Goal: Task Accomplishment & Management: Complete application form

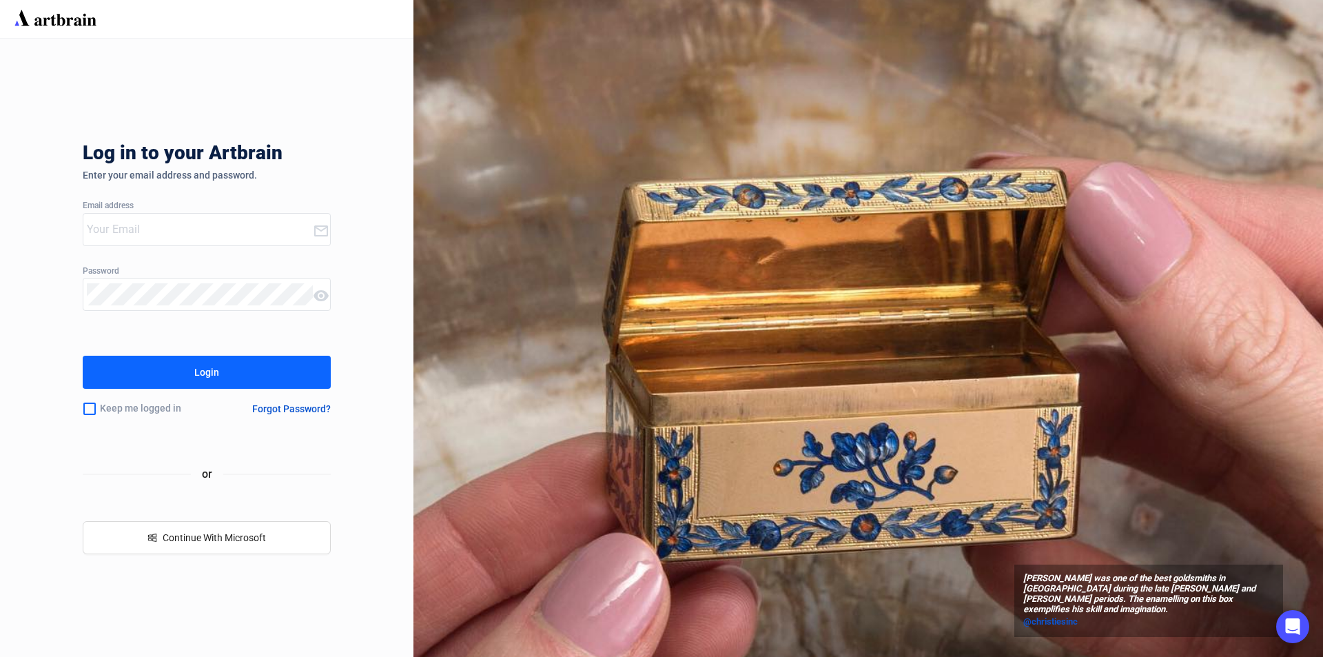
click at [125, 227] on input "email" at bounding box center [200, 229] width 226 height 22
type input "S"
type input "[PERSON_NAME][EMAIL_ADDRESS][DOMAIN_NAME]"
click at [185, 371] on button "Login" at bounding box center [207, 372] width 248 height 33
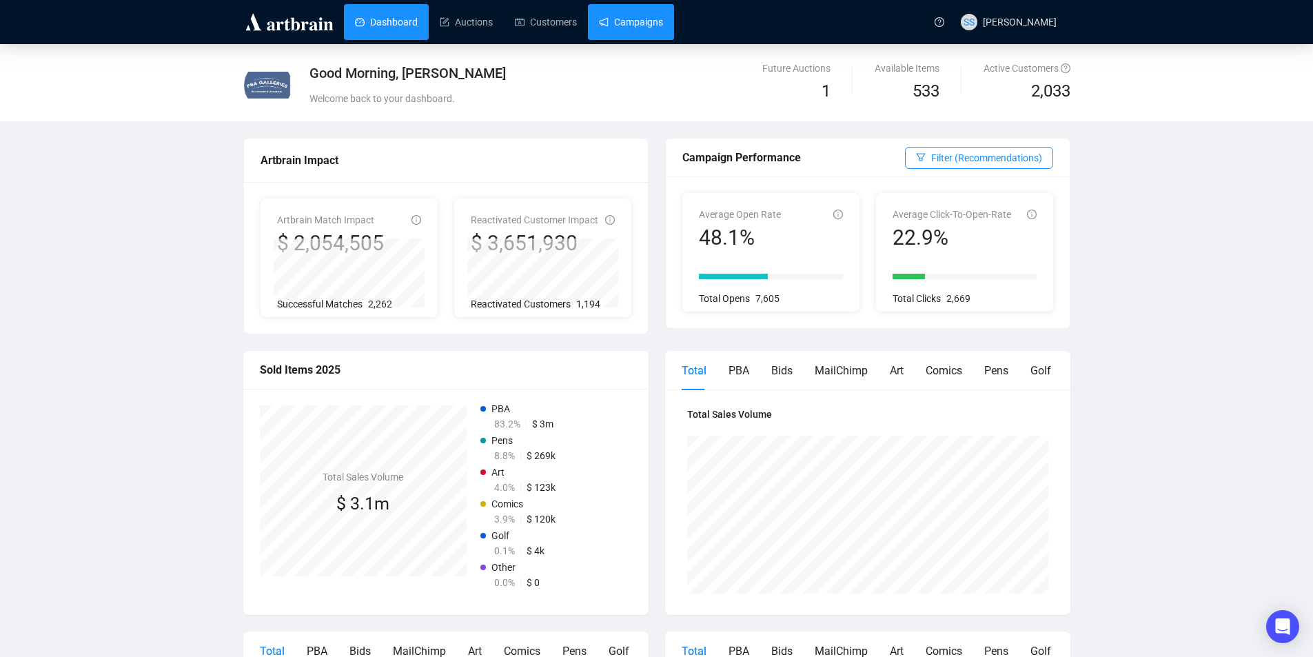
click at [648, 23] on link "Campaigns" at bounding box center [631, 22] width 64 height 36
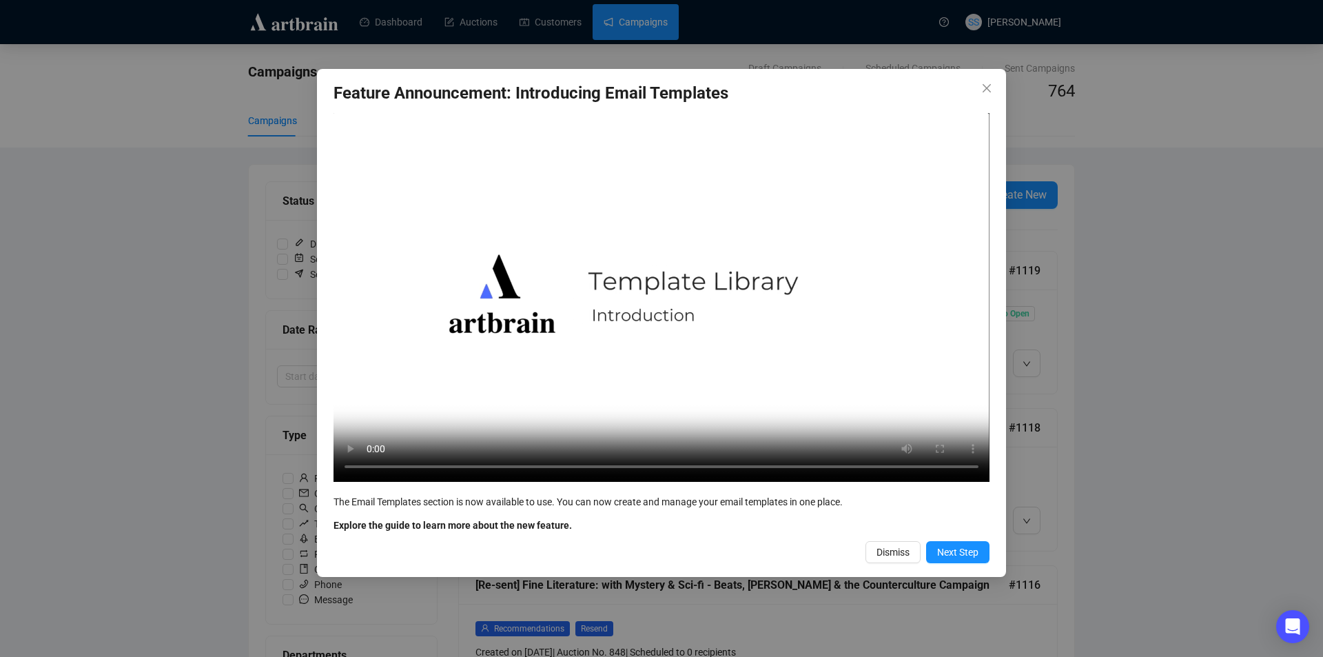
drag, startPoint x: 891, startPoint y: 551, endPoint x: 597, endPoint y: 453, distance: 309.2
click at [878, 541] on button "Dismiss" at bounding box center [892, 552] width 55 height 22
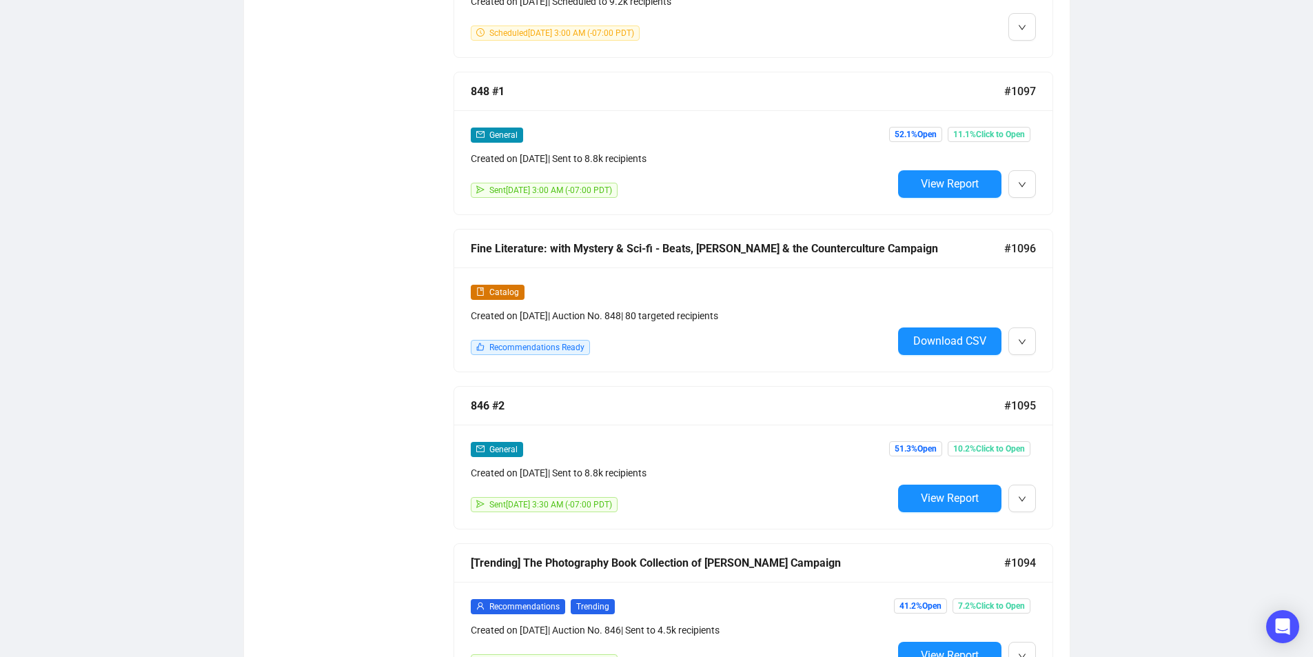
scroll to position [1896, 0]
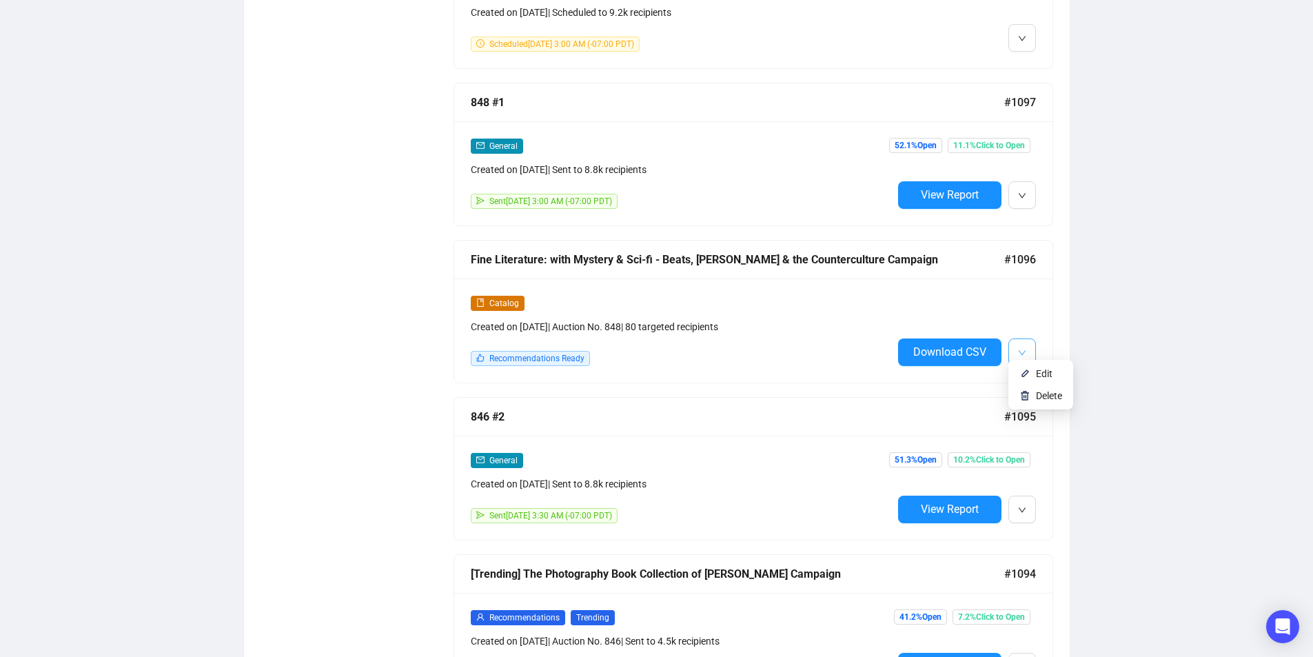
click at [1028, 342] on button "button" at bounding box center [1022, 352] width 28 height 28
click at [1042, 374] on span "Edit" at bounding box center [1044, 373] width 17 height 11
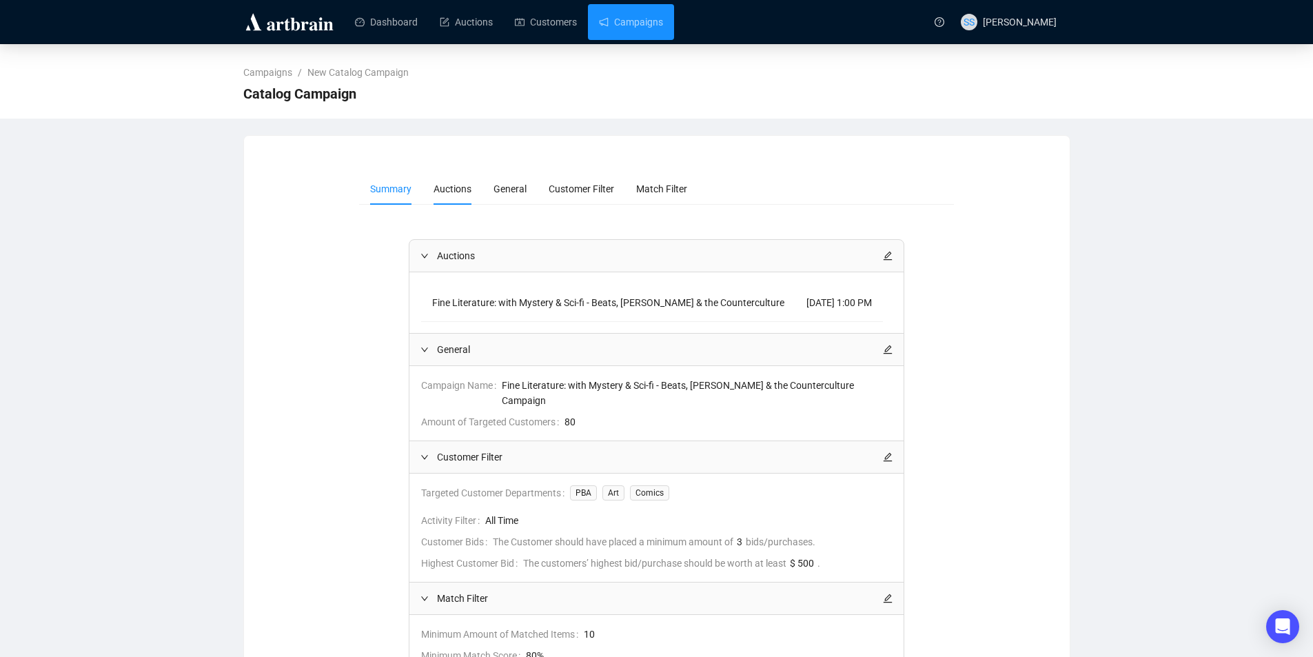
click at [458, 185] on span "Auctions" at bounding box center [452, 188] width 38 height 11
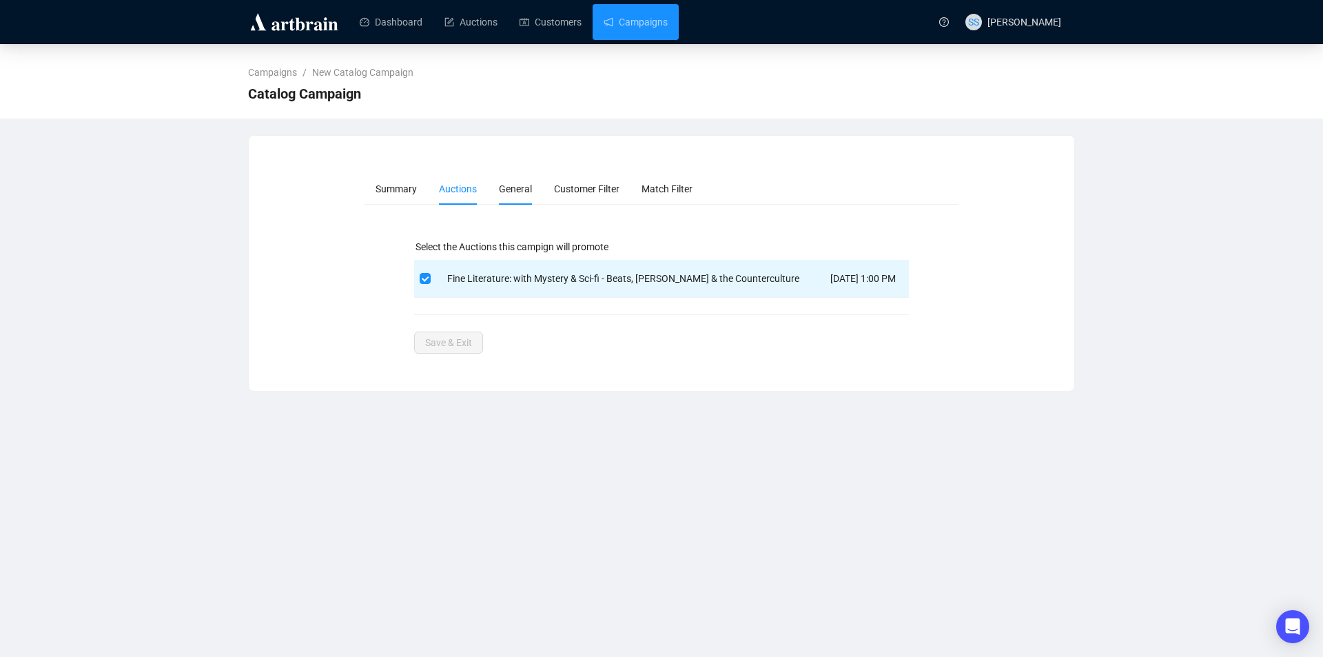
click at [511, 189] on span "General" at bounding box center [515, 188] width 33 height 11
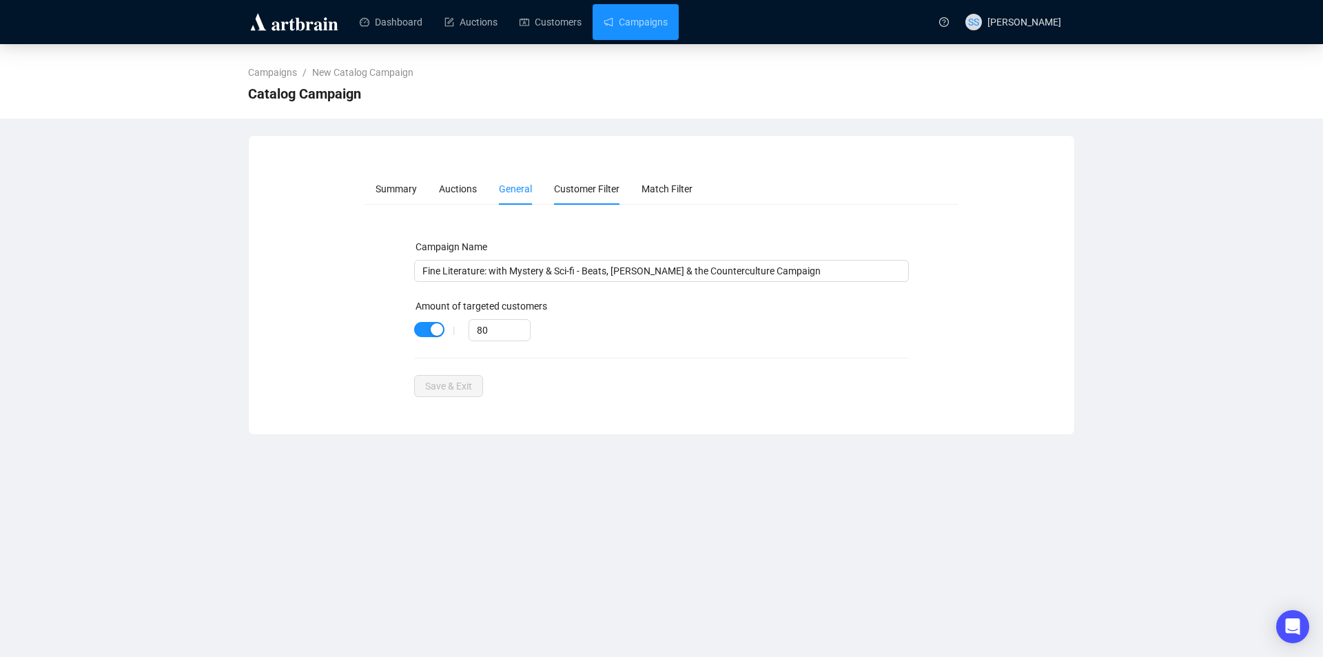
click at [573, 191] on span "Customer Filter" at bounding box center [586, 188] width 65 height 11
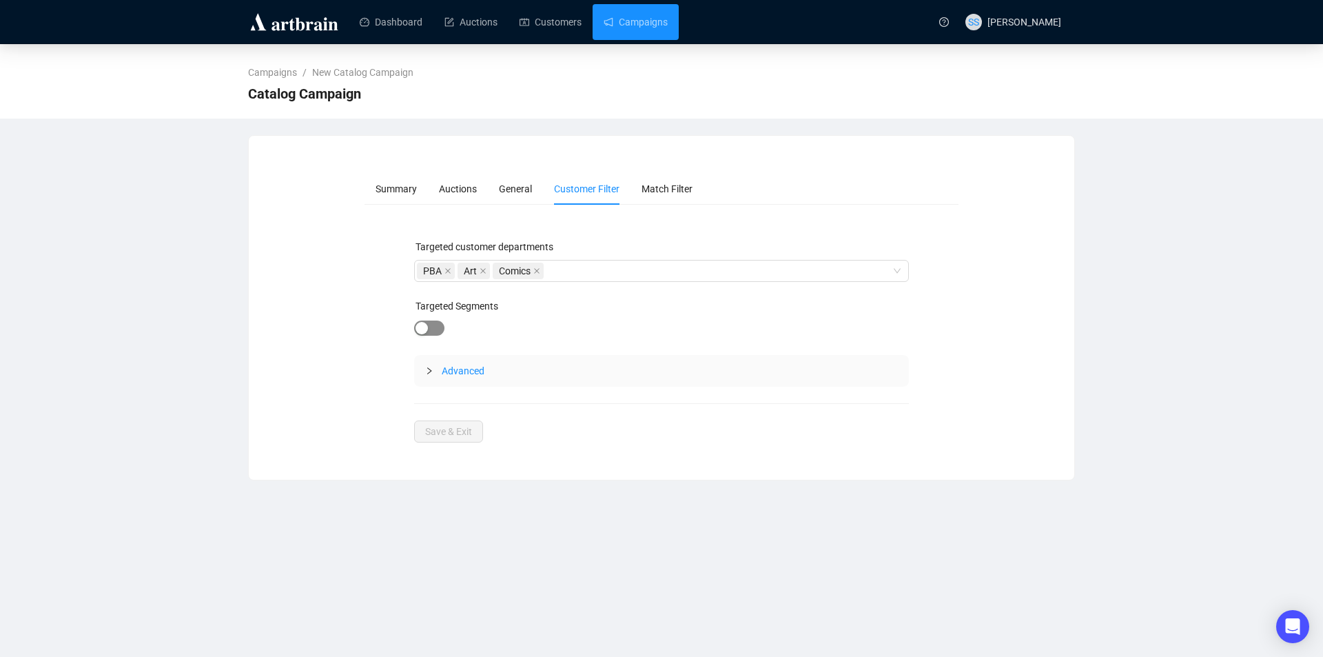
click at [440, 331] on span "button" at bounding box center [429, 327] width 30 height 15
click at [482, 327] on div at bounding box center [639, 329] width 336 height 19
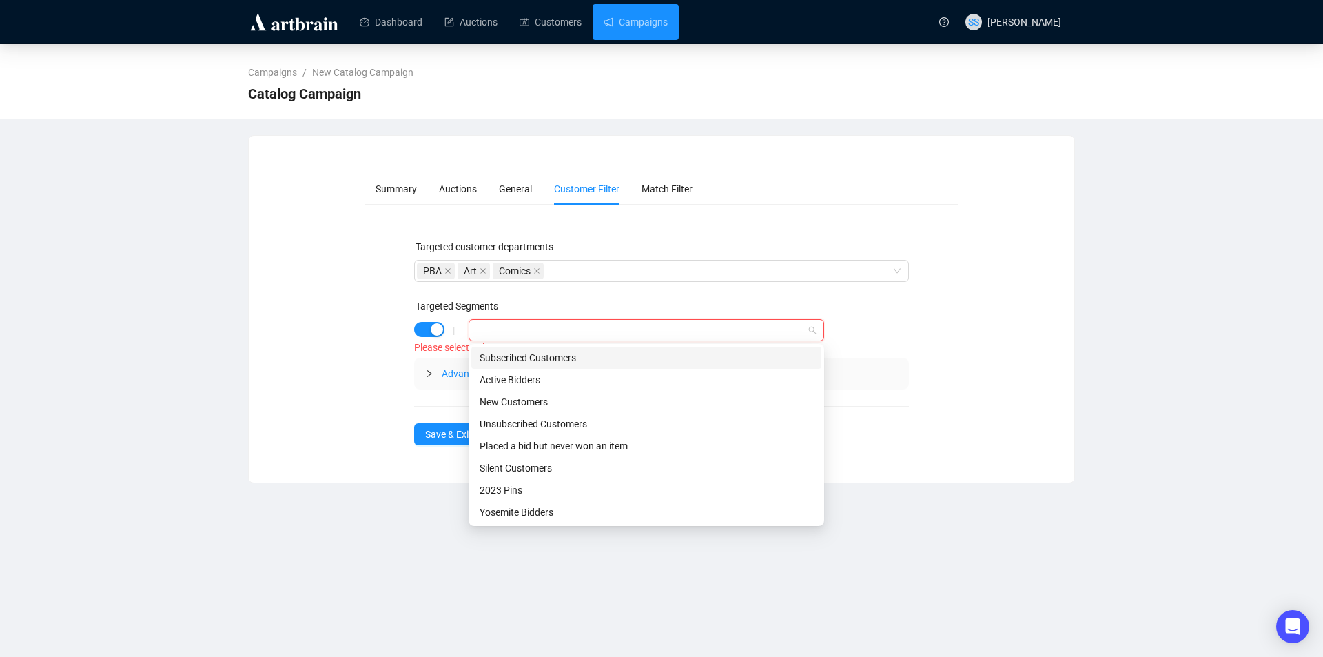
click at [506, 359] on div "Subscribed Customers" at bounding box center [646, 357] width 333 height 15
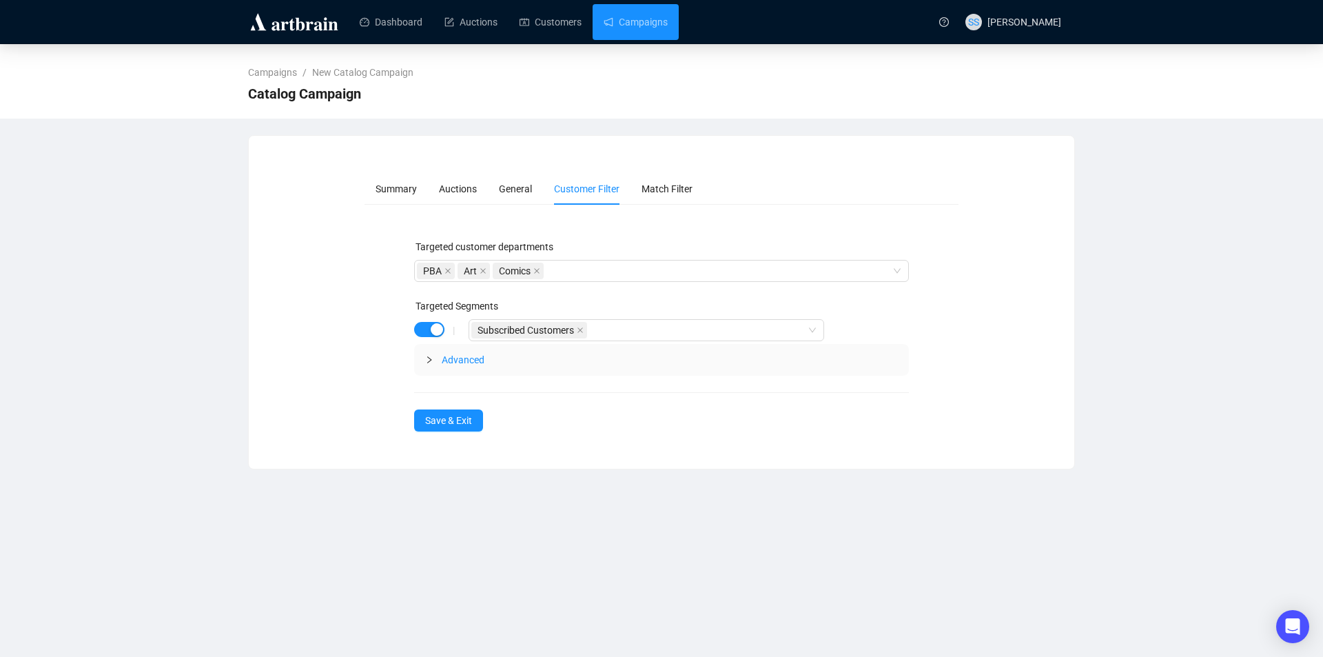
click at [367, 336] on div "Targeted customer departments PBA Art Comics Targeted Segments | Subscribed Cus…" at bounding box center [661, 335] width 595 height 192
click at [460, 358] on span "Advanced" at bounding box center [463, 359] width 43 height 11
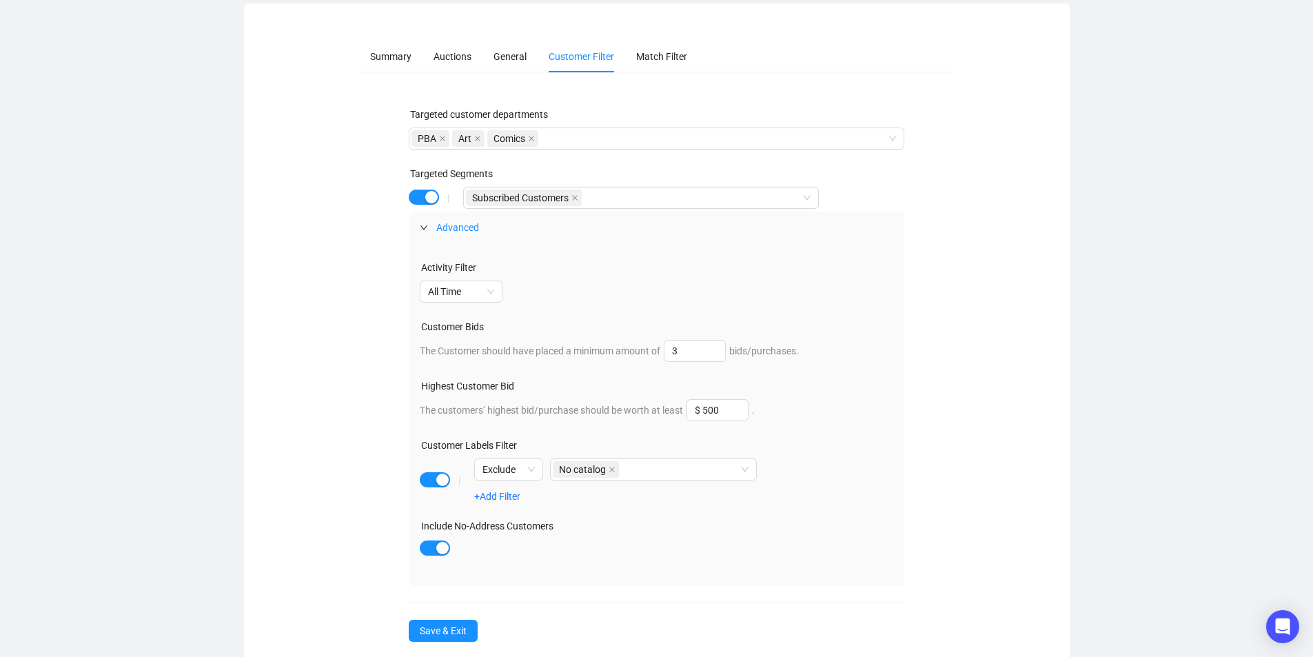
scroll to position [138, 0]
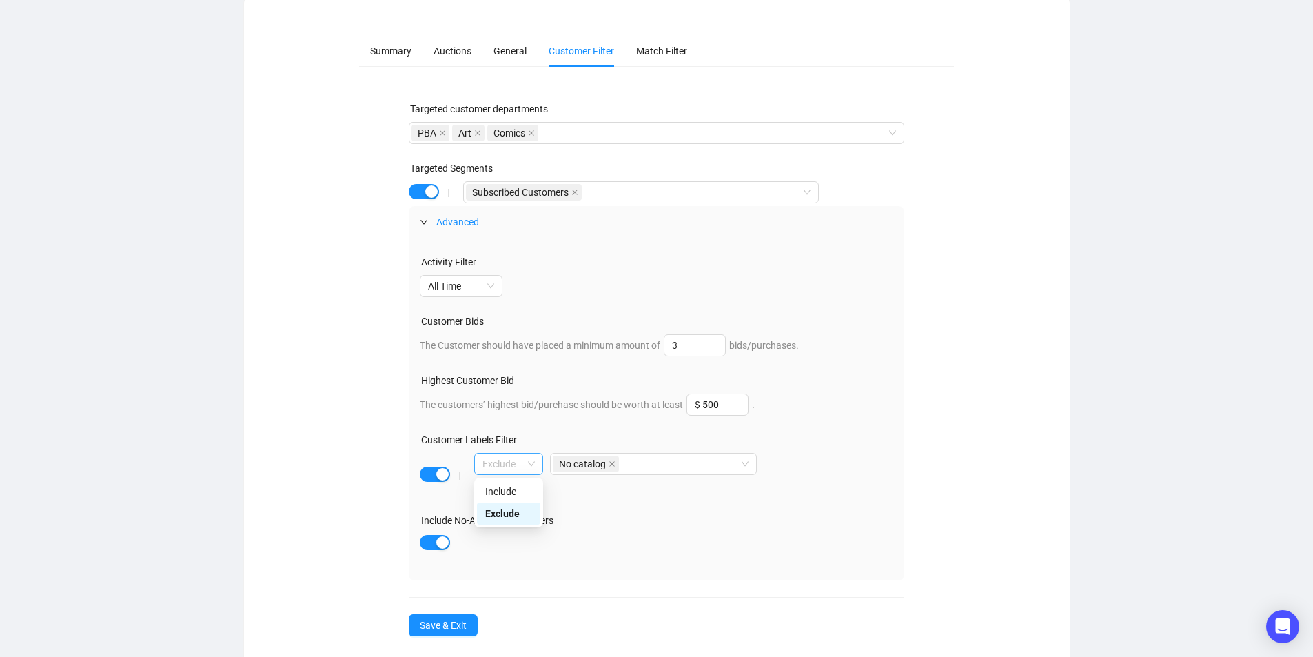
click at [533, 463] on span "Exclude" at bounding box center [508, 463] width 52 height 21
click at [510, 510] on div "Exclude" at bounding box center [508, 513] width 47 height 15
click at [613, 463] on icon "close" at bounding box center [612, 464] width 6 height 6
click at [602, 461] on div at bounding box center [646, 463] width 187 height 19
type input "v"
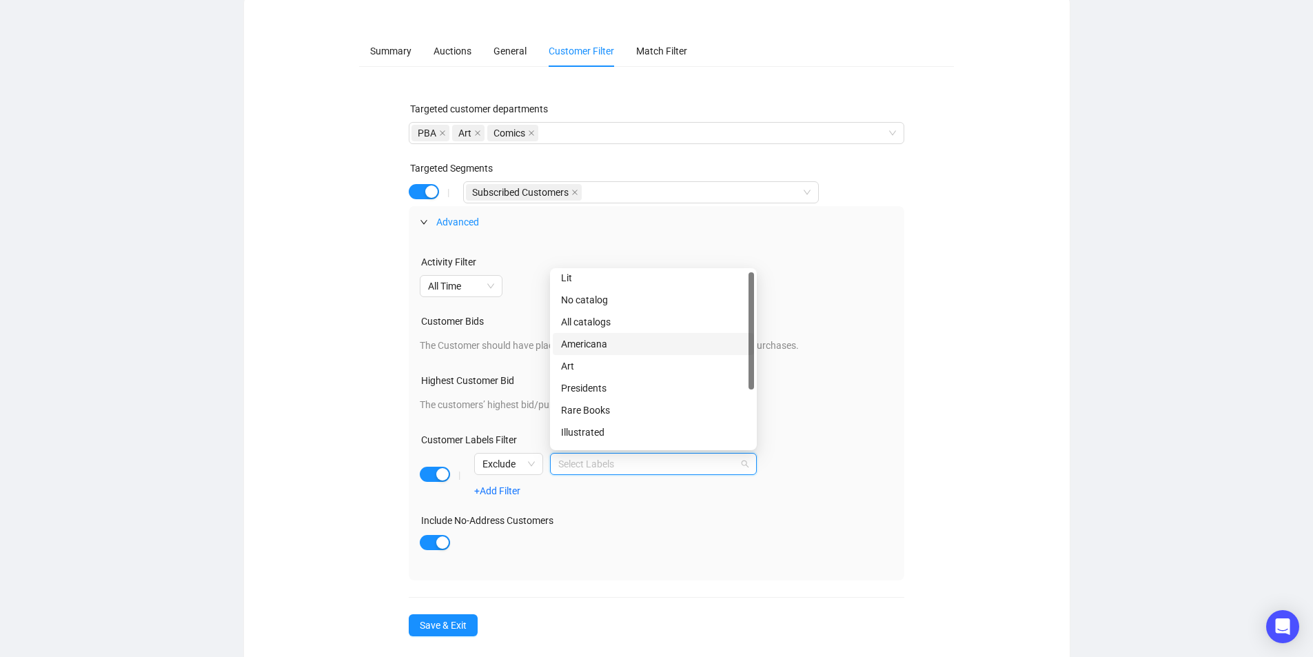
scroll to position [0, 0]
drag, startPoint x: 750, startPoint y: 347, endPoint x: 758, endPoint y: 300, distance: 46.9
click at [758, 300] on body "Dashboard Auctions Customers Campaigns SS [PERSON_NAME] Campaigns / New Catalog…" at bounding box center [656, 190] width 1313 height 657
click at [315, 318] on div "Summary Auctions General Customer Filter Match Filter Targeted customer departm…" at bounding box center [656, 335] width 792 height 601
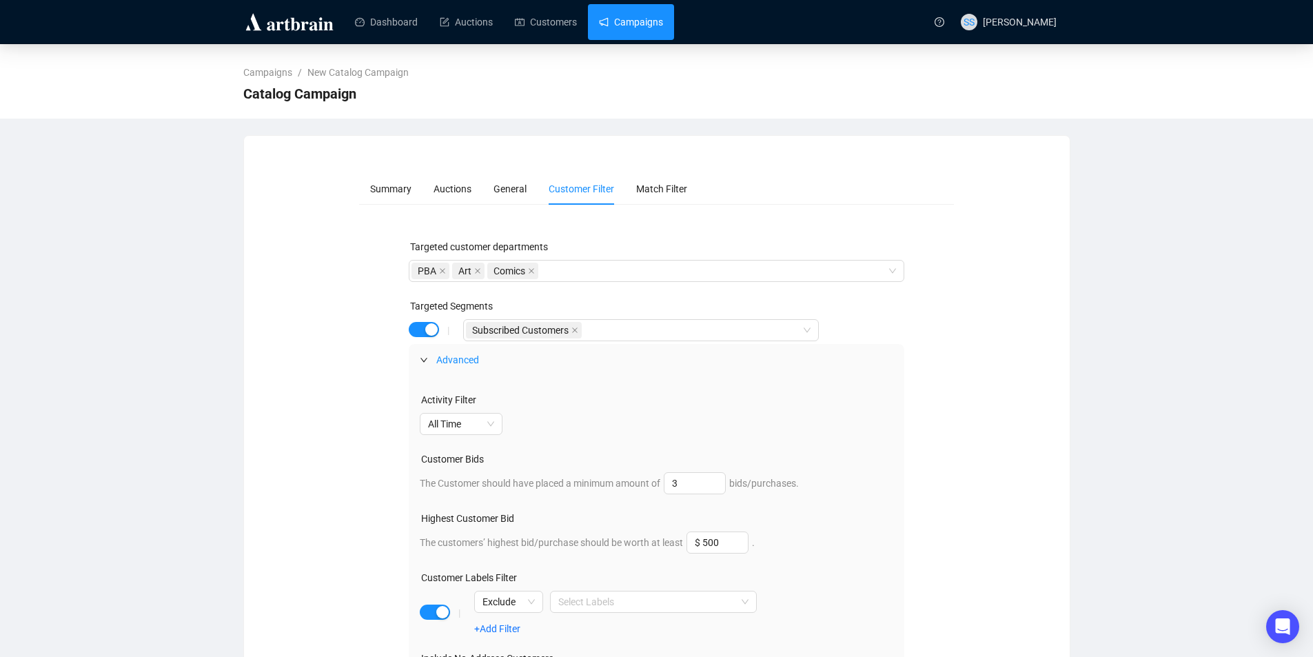
click at [656, 19] on link "Campaigns" at bounding box center [631, 22] width 64 height 36
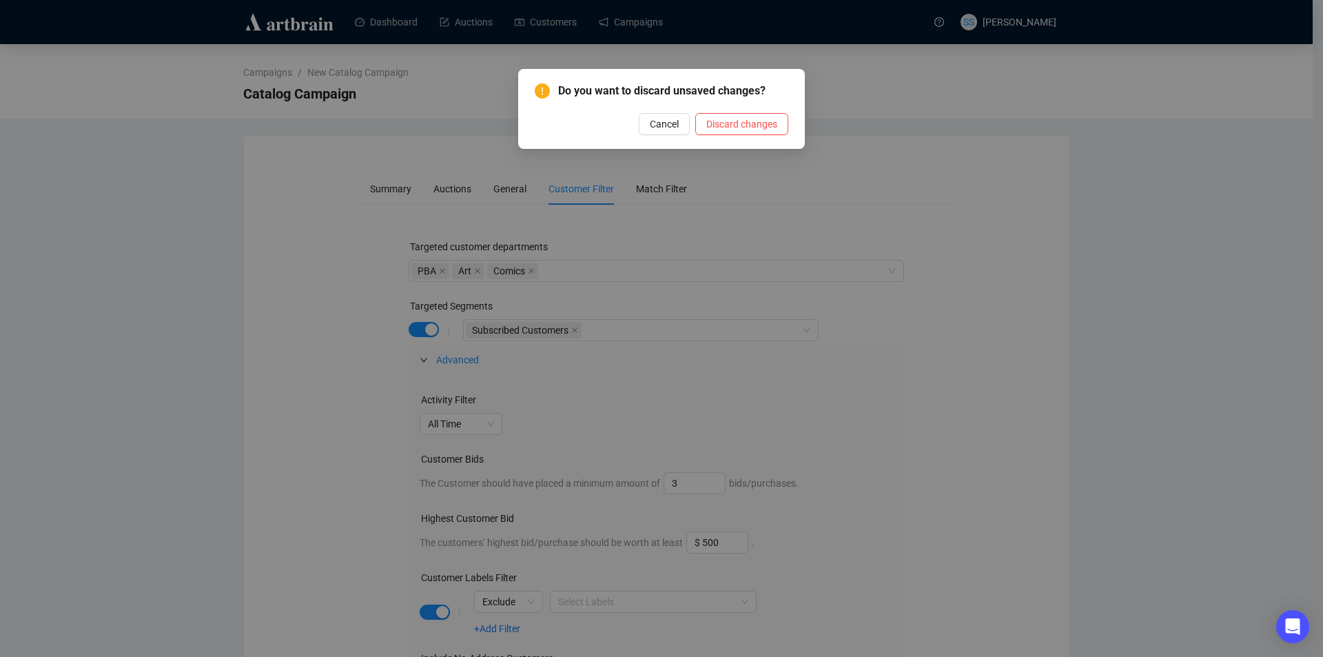
drag, startPoint x: 750, startPoint y: 130, endPoint x: 0, endPoint y: 254, distance: 759.8
click at [748, 127] on span "Discard changes" at bounding box center [741, 123] width 71 height 15
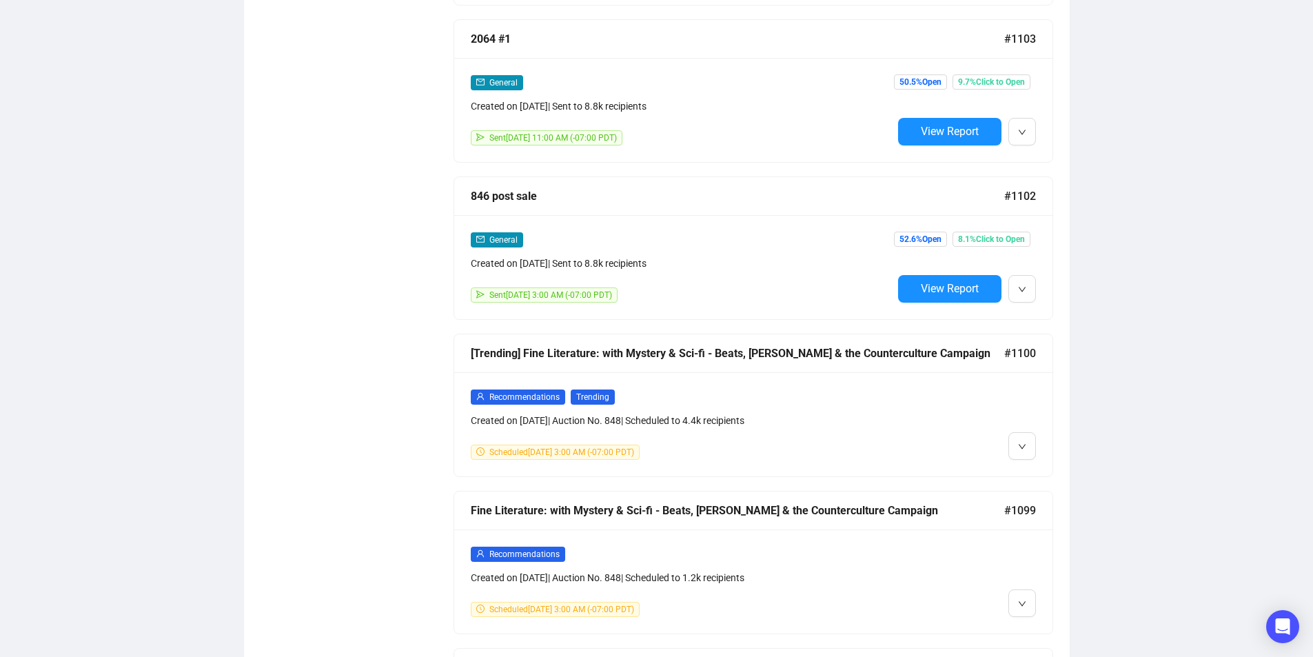
scroll to position [1243, 0]
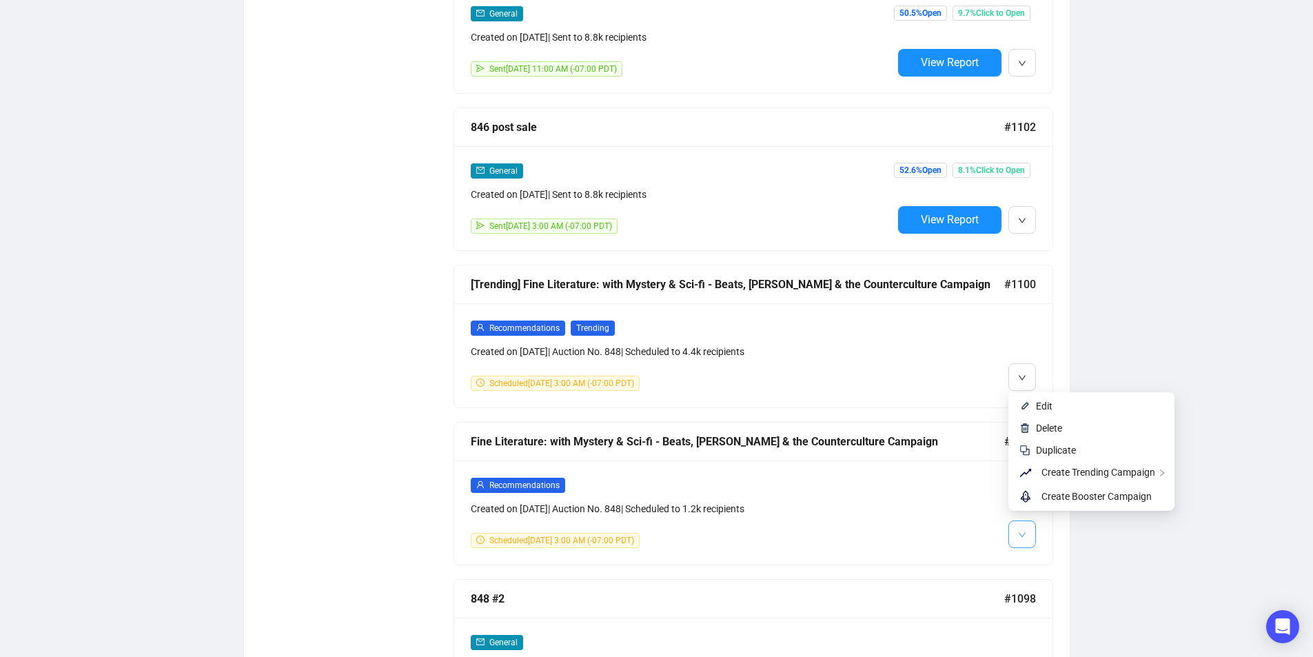
click at [1019, 525] on span "button" at bounding box center [1022, 533] width 8 height 17
click at [1062, 406] on span "Edit" at bounding box center [1099, 405] width 127 height 15
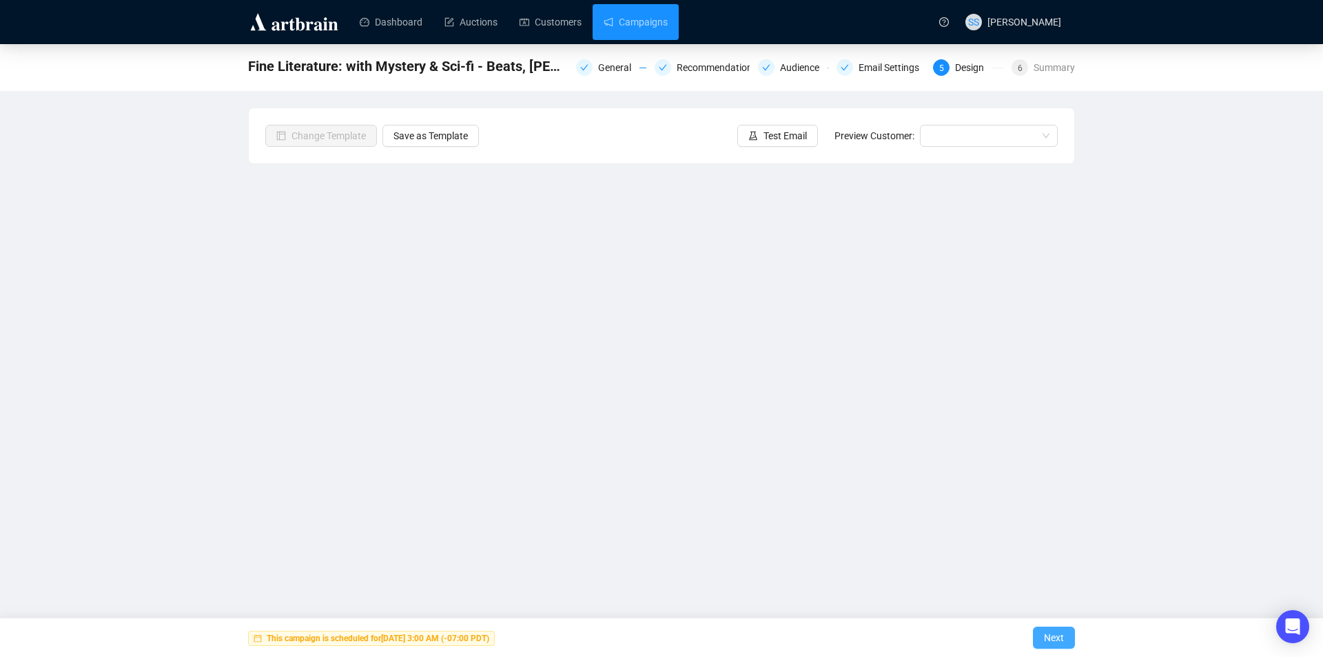
click at [1049, 636] on span "Next" at bounding box center [1054, 637] width 20 height 39
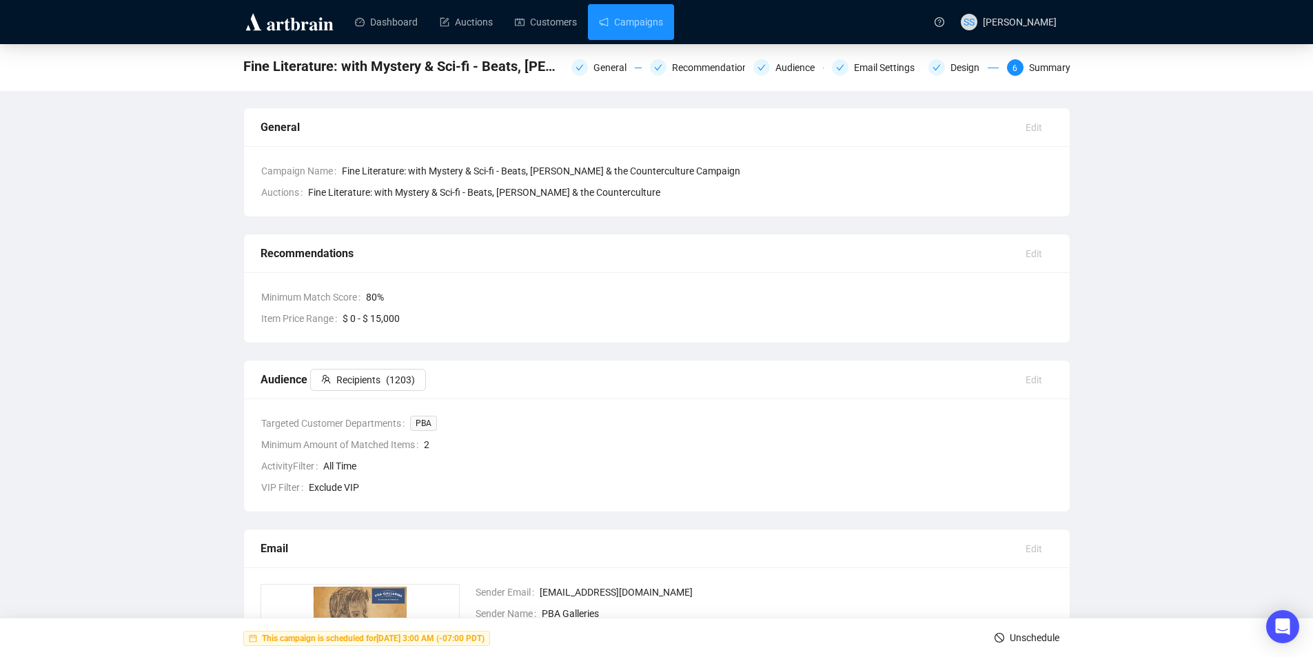
click at [1030, 637] on span "Unschedule" at bounding box center [1034, 637] width 50 height 39
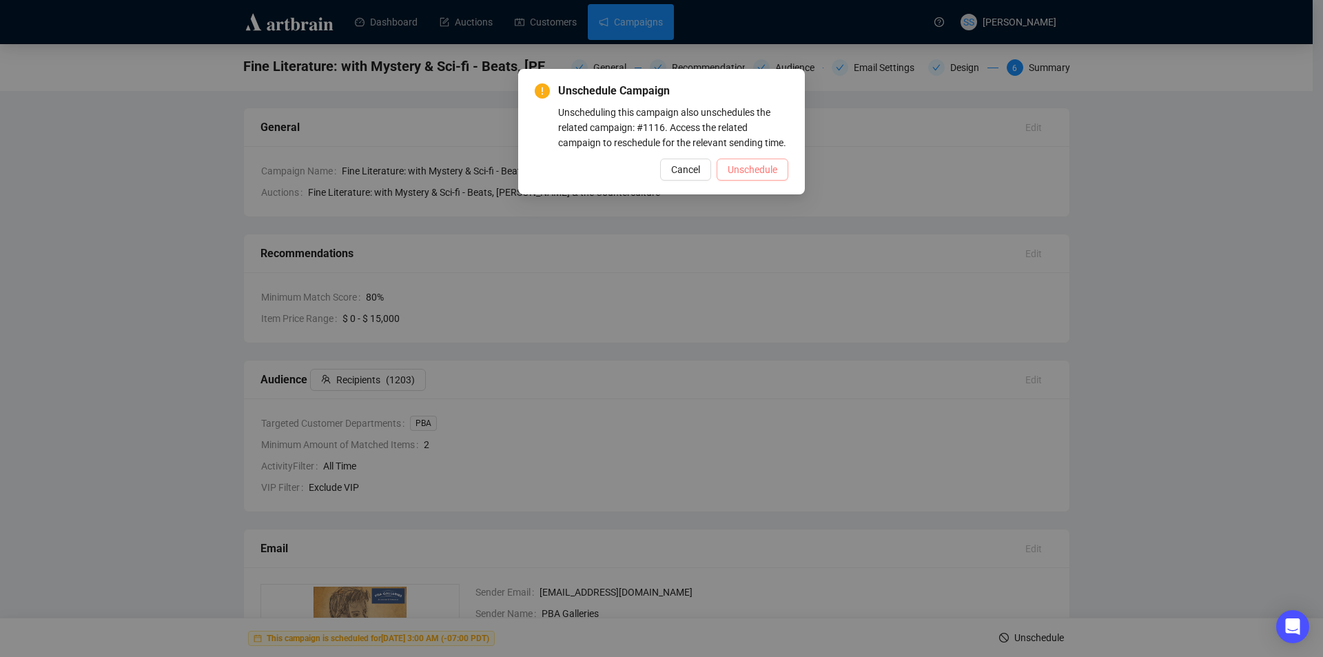
click at [767, 165] on span "Unschedule" at bounding box center [753, 169] width 50 height 15
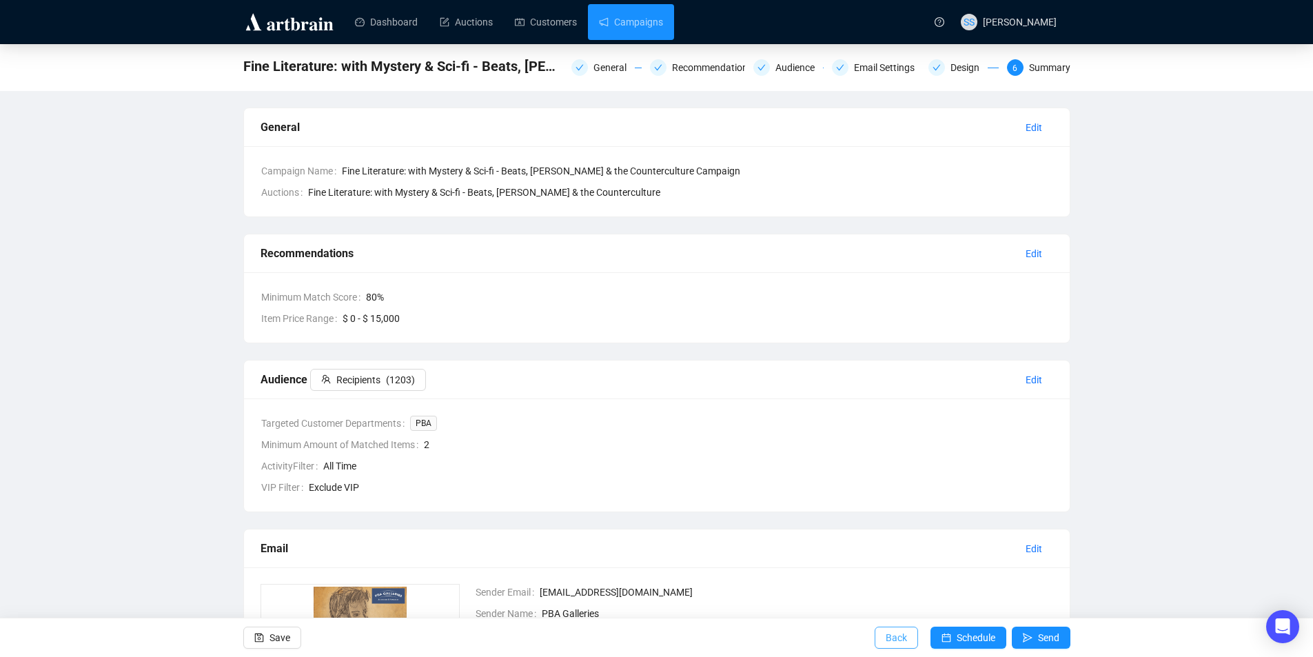
click at [897, 639] on span "Back" at bounding box center [895, 637] width 21 height 39
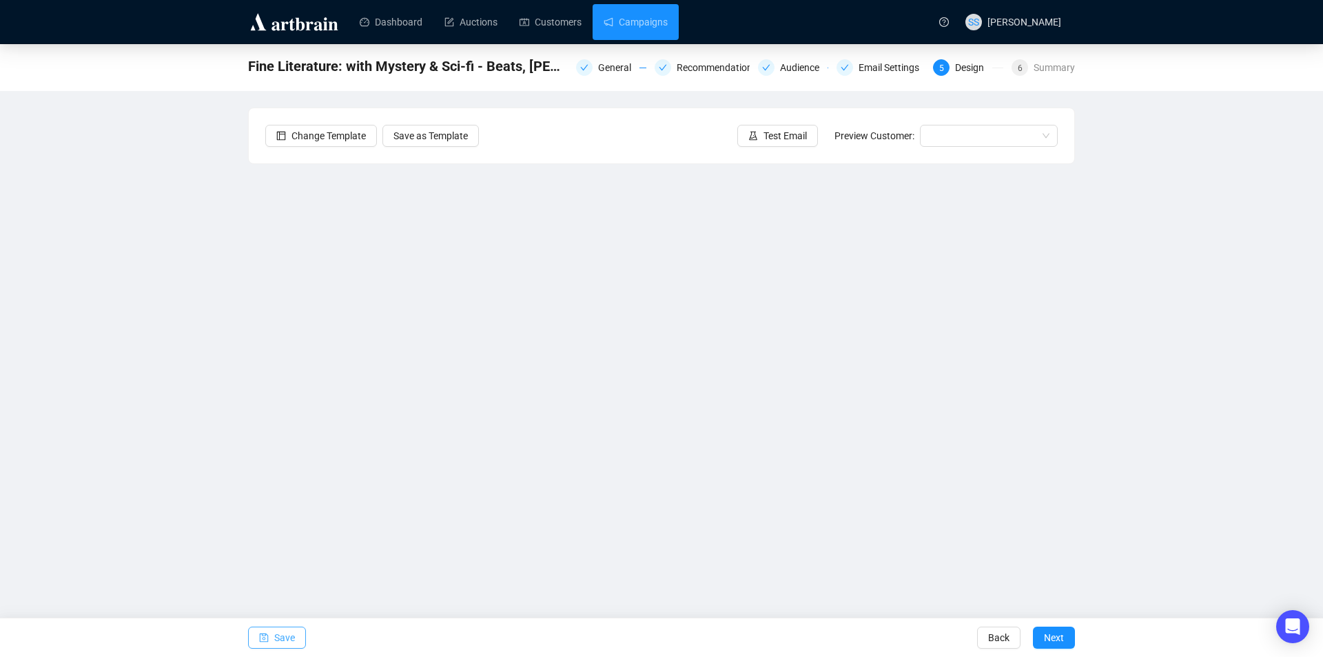
click at [283, 640] on span "Save" at bounding box center [284, 637] width 21 height 39
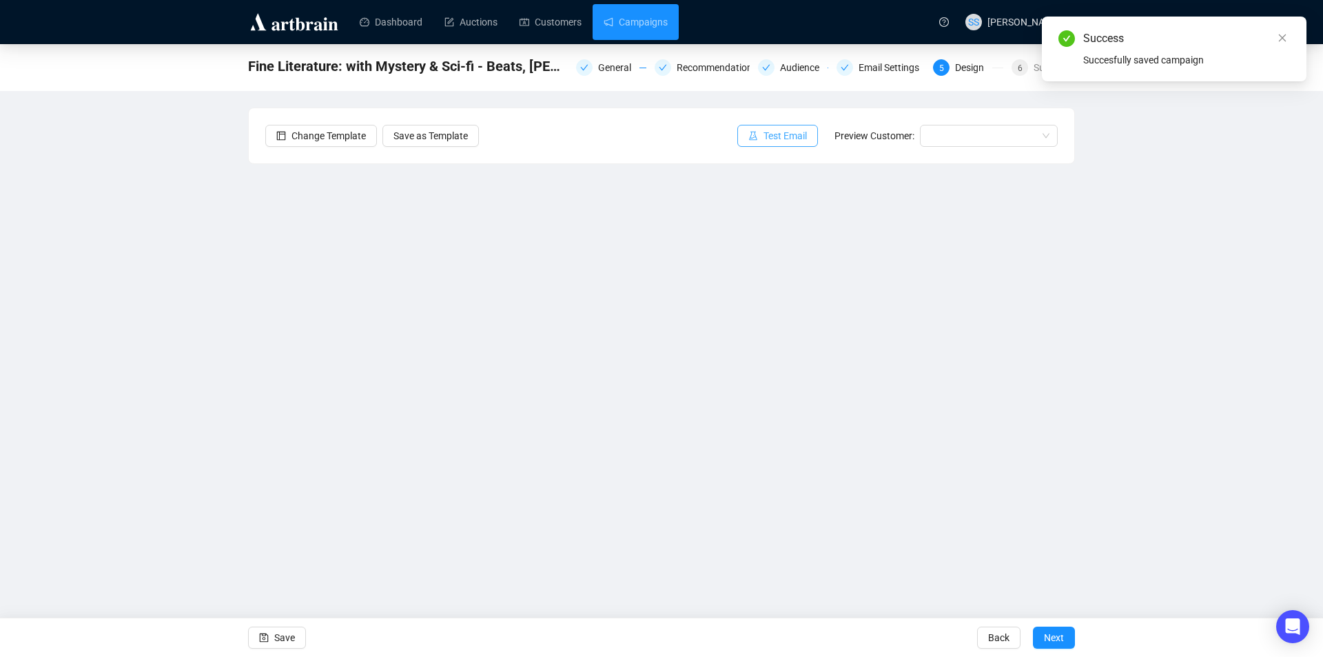
click at [773, 134] on span "Test Email" at bounding box center [784, 135] width 43 height 15
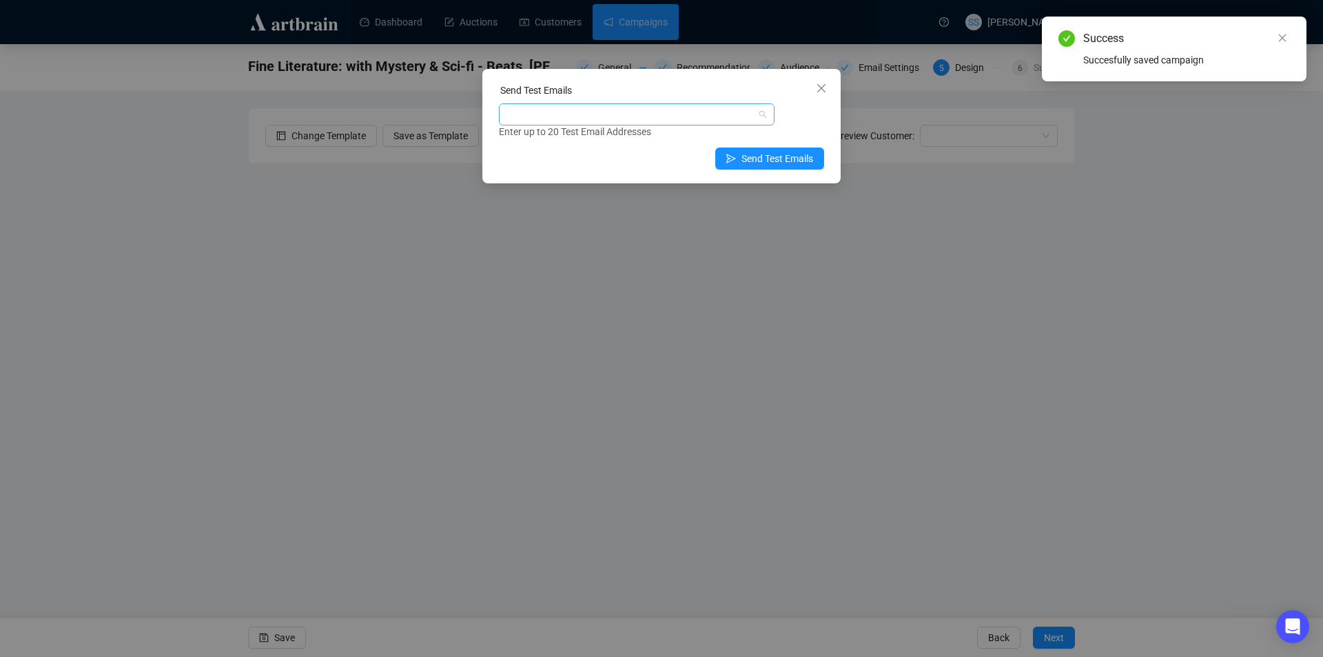
click at [715, 116] on div at bounding box center [630, 114] width 256 height 19
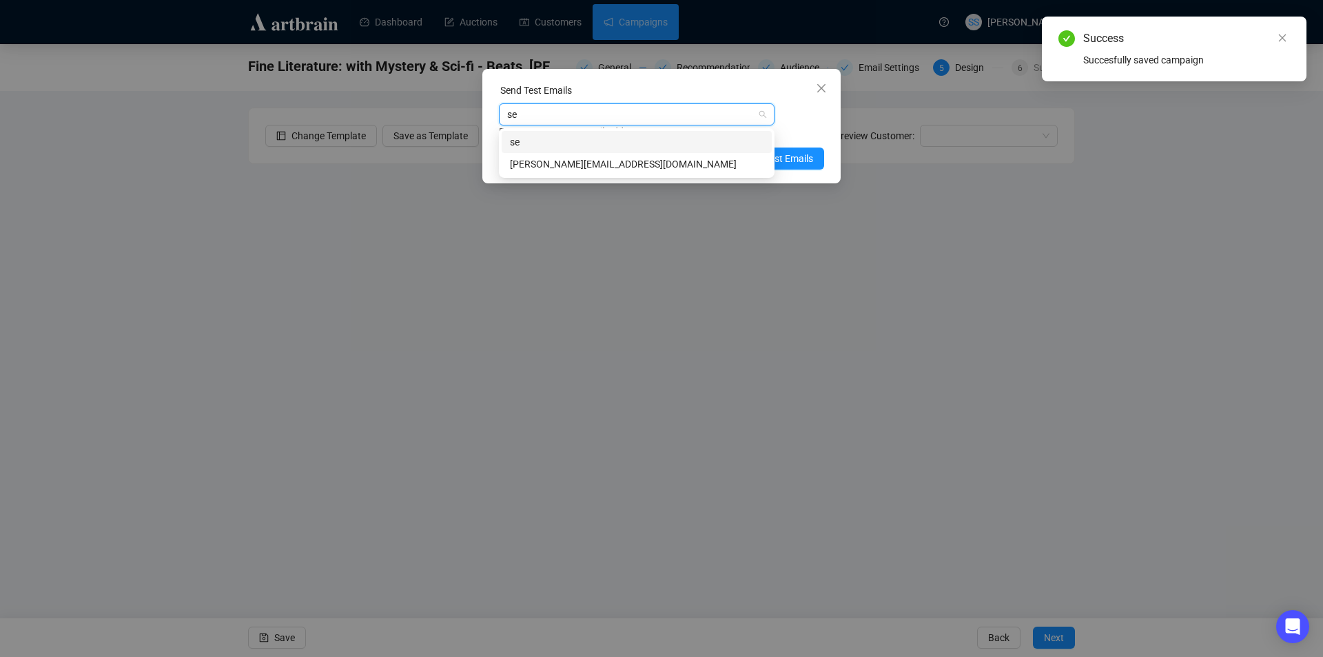
type input "sea"
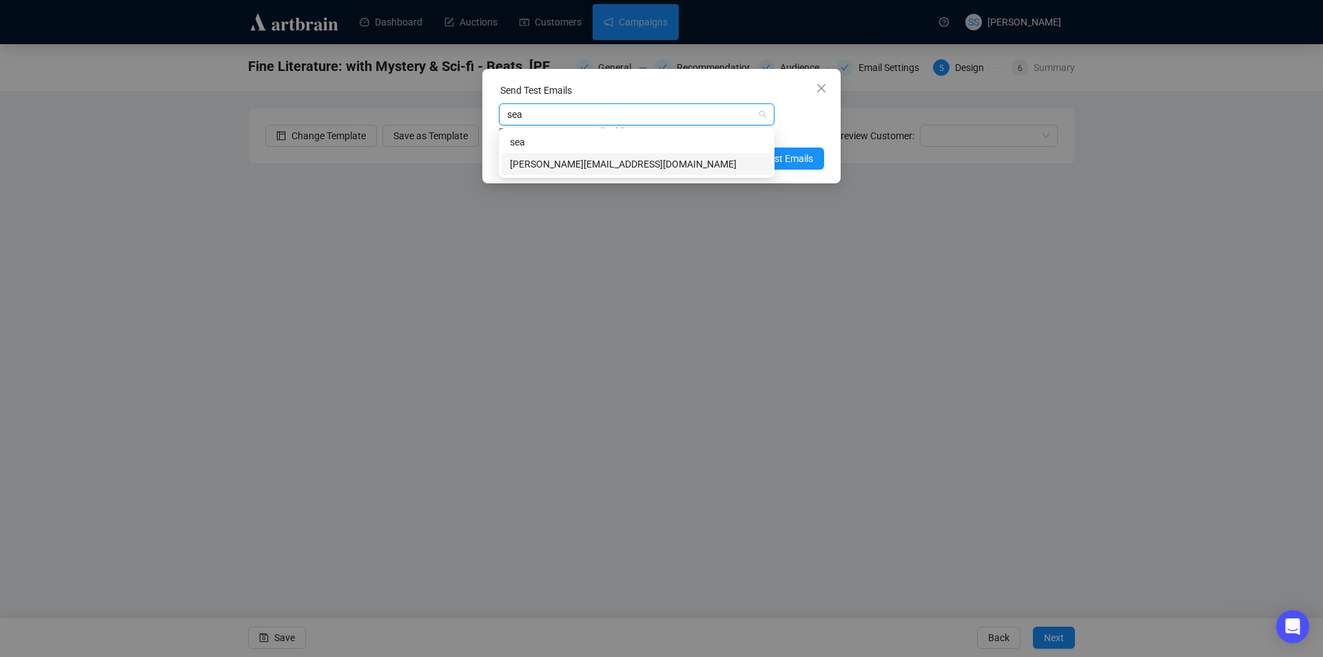
click at [672, 171] on div "[PERSON_NAME][EMAIL_ADDRESS][DOMAIN_NAME]" at bounding box center [637, 163] width 254 height 15
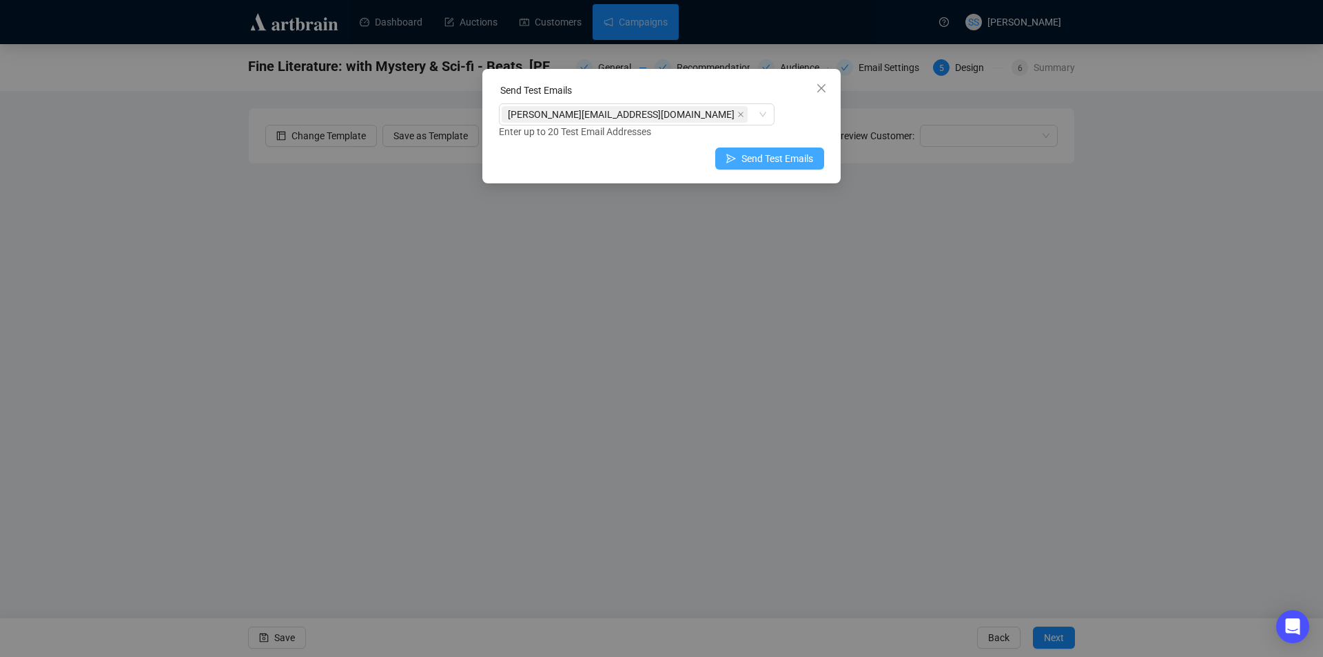
click at [799, 158] on span "Send Test Emails" at bounding box center [777, 158] width 72 height 15
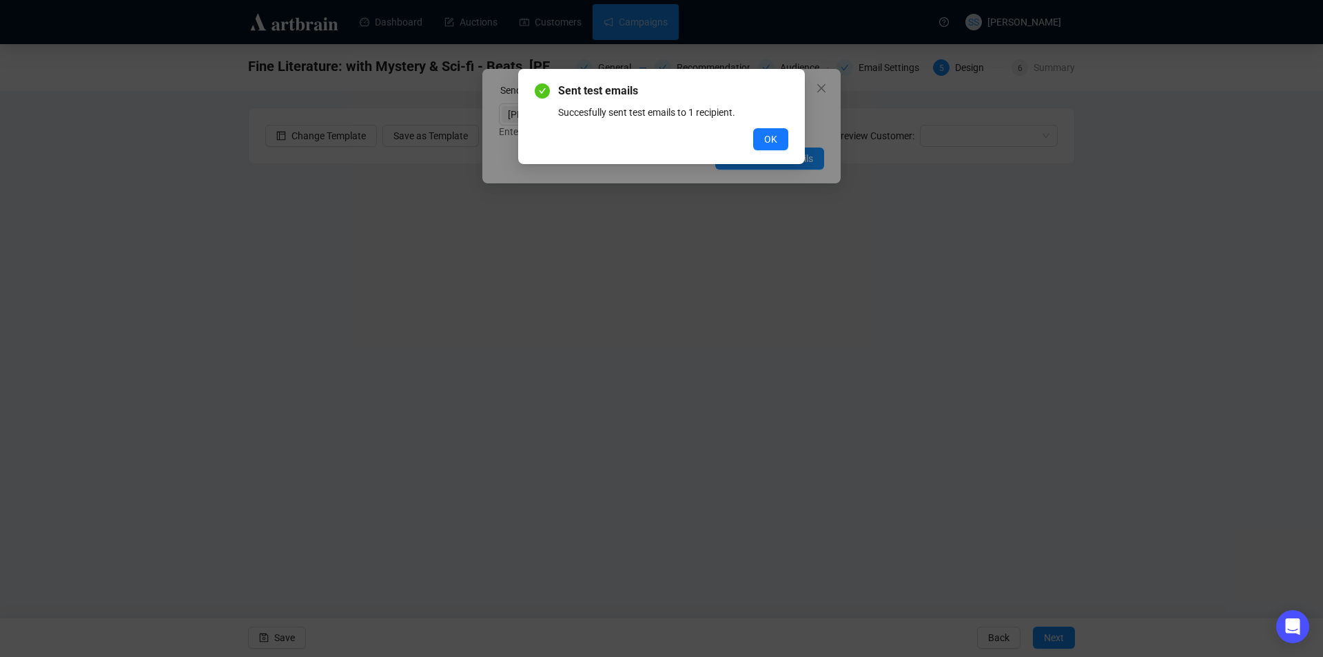
click at [777, 127] on div "Sent test emails Succesfully sent test emails to 1 recipient. OK" at bounding box center [662, 117] width 254 height 68
click at [775, 134] on span "OK" at bounding box center [770, 139] width 13 height 15
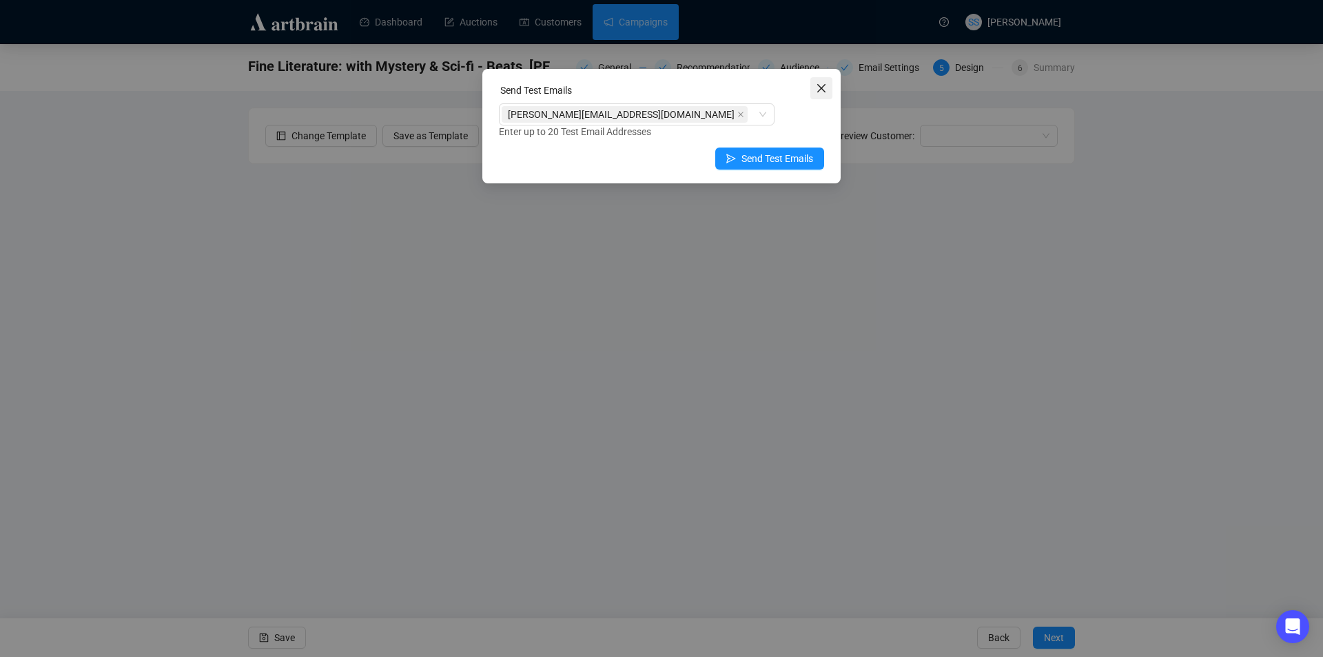
click at [816, 93] on icon "close" at bounding box center [821, 88] width 11 height 11
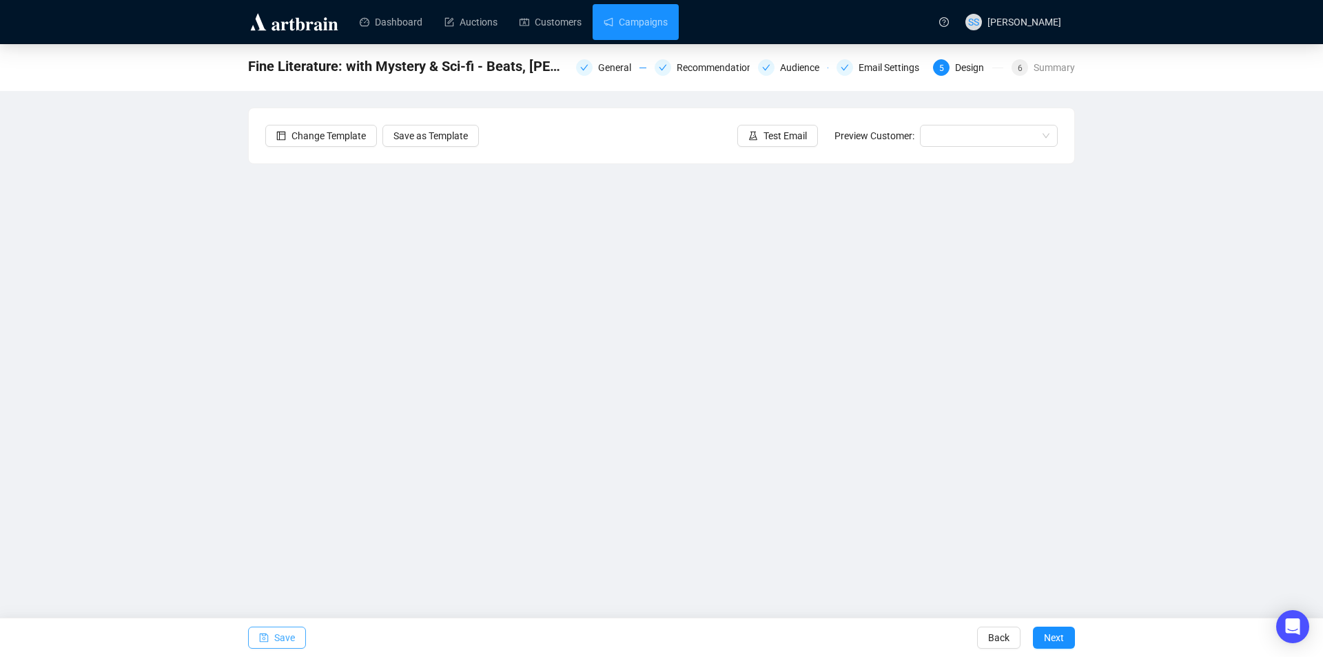
click at [261, 639] on icon "save" at bounding box center [264, 638] width 10 height 10
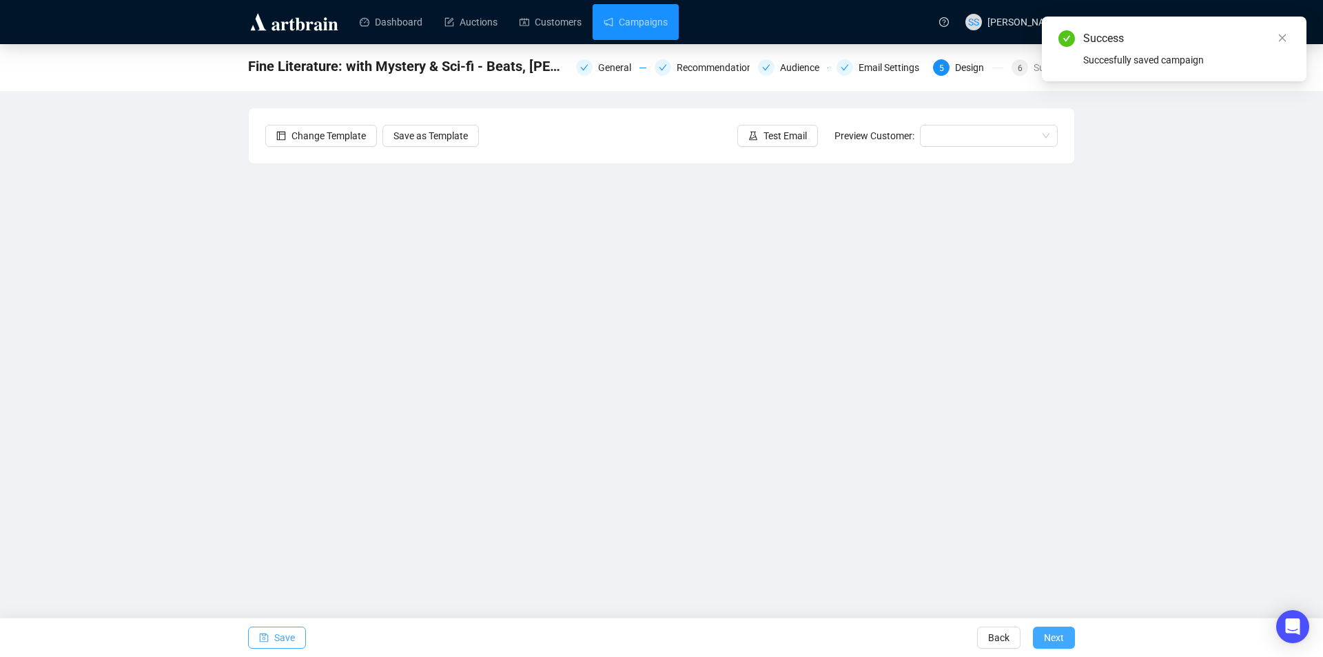
click at [1049, 630] on span "Next" at bounding box center [1054, 637] width 20 height 39
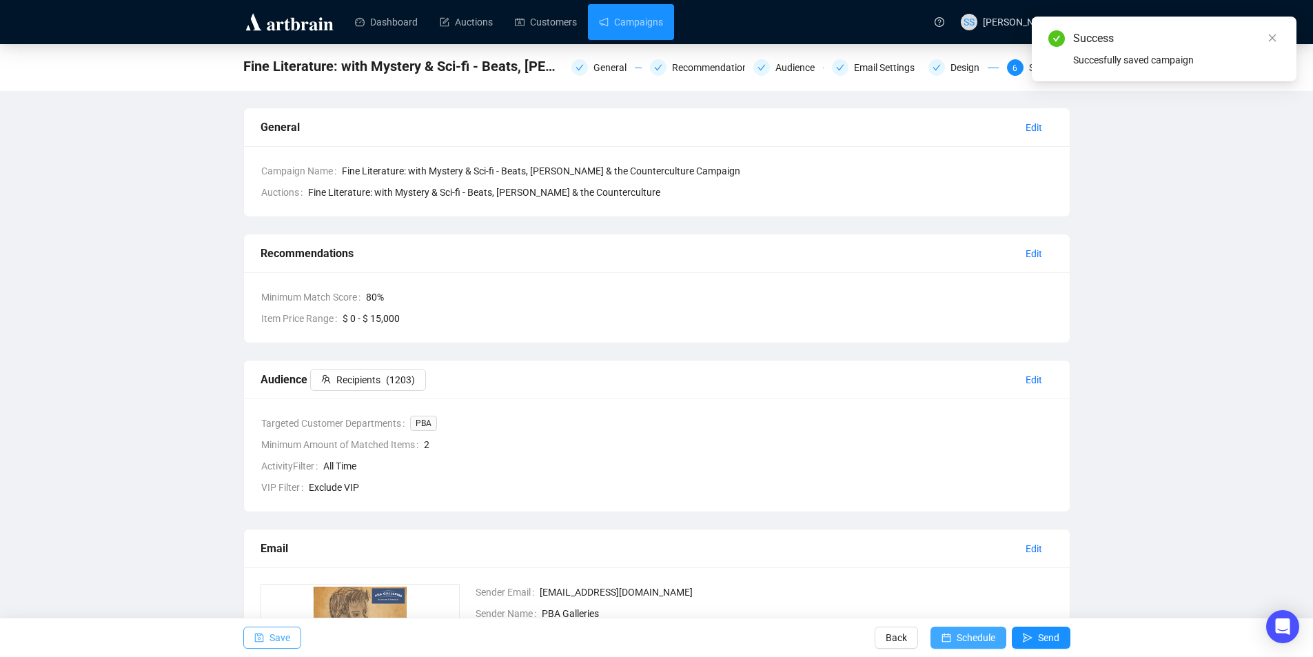
click at [958, 636] on span "Schedule" at bounding box center [975, 637] width 39 height 39
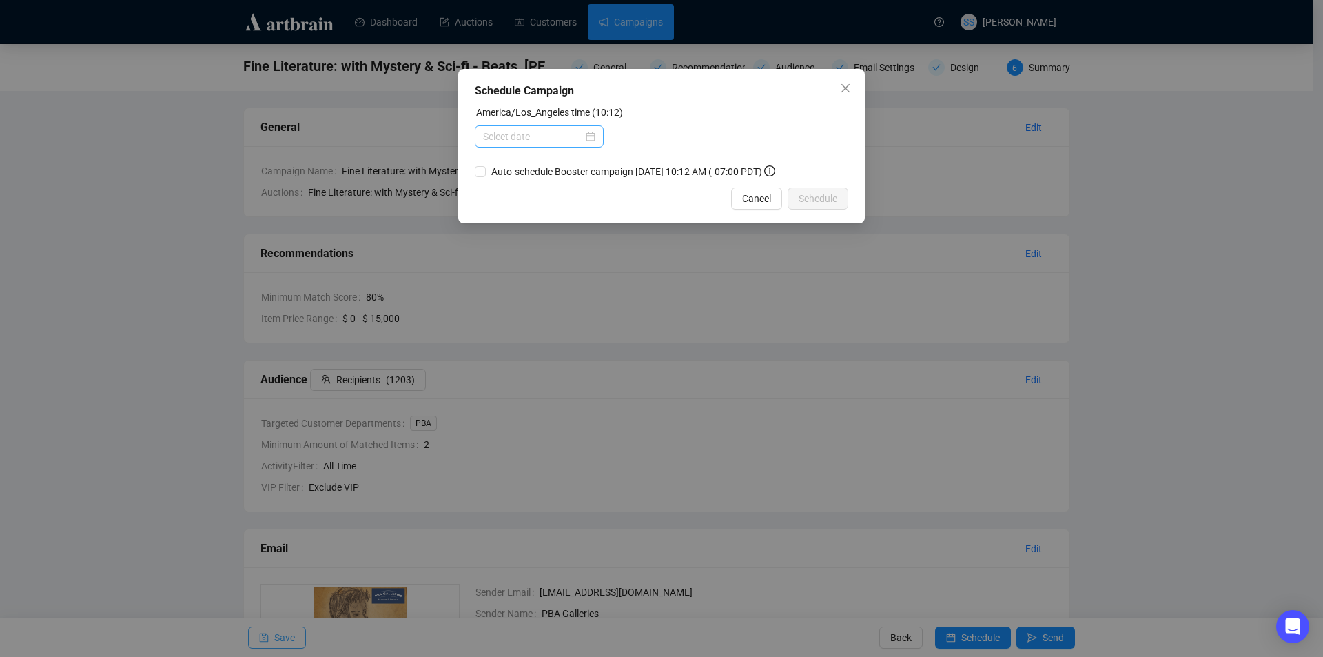
click at [588, 138] on div at bounding box center [539, 136] width 112 height 15
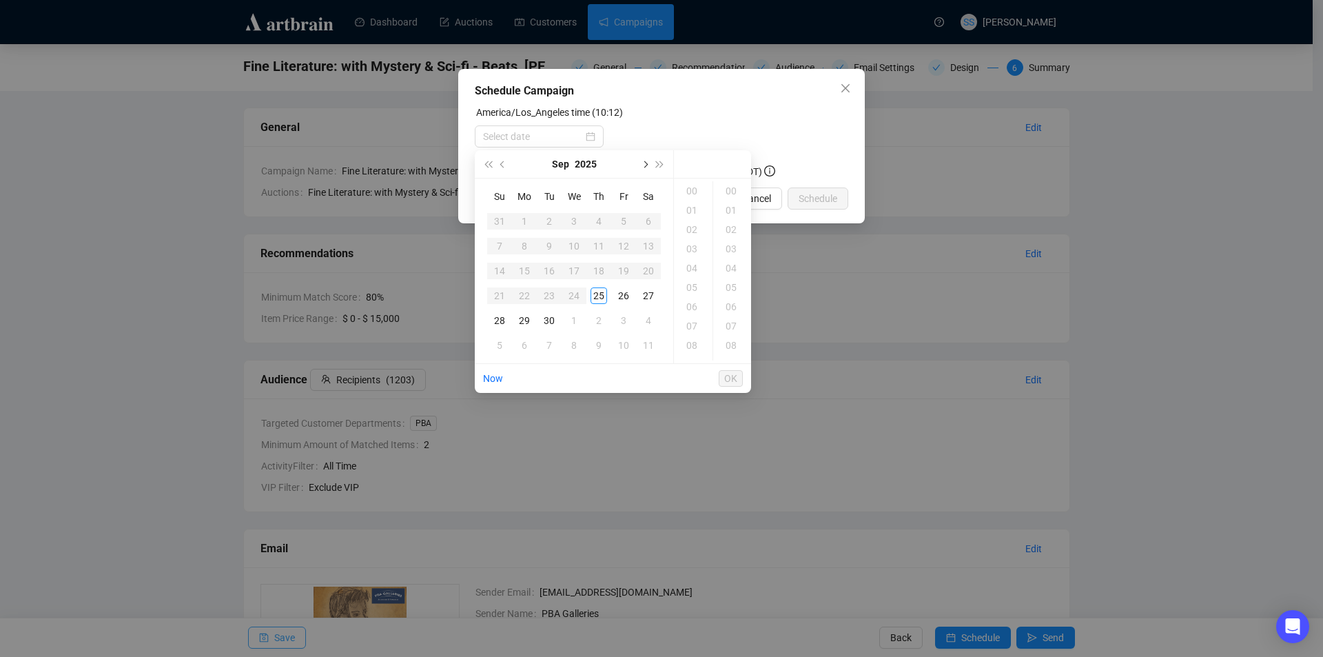
click at [648, 164] on button "Next month (PageDown)" at bounding box center [644, 164] width 15 height 28
click at [497, 246] on div "5" at bounding box center [499, 246] width 17 height 17
click at [689, 248] on div "03" at bounding box center [693, 248] width 33 height 19
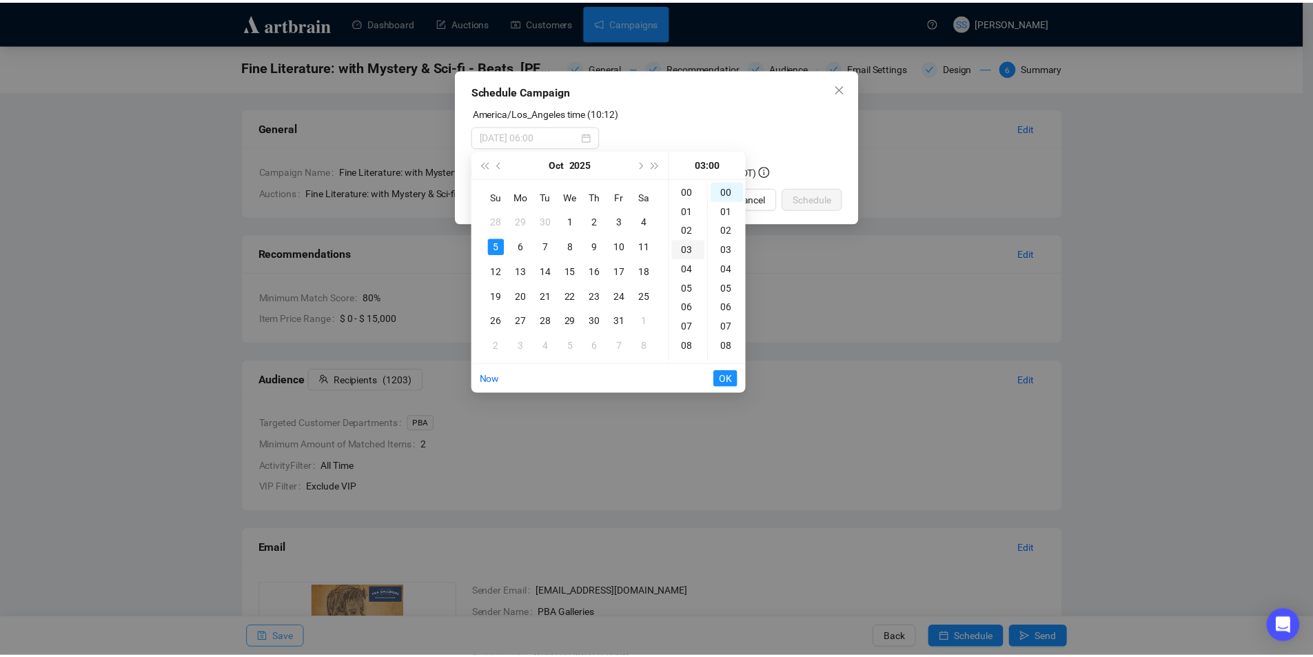
scroll to position [58, 0]
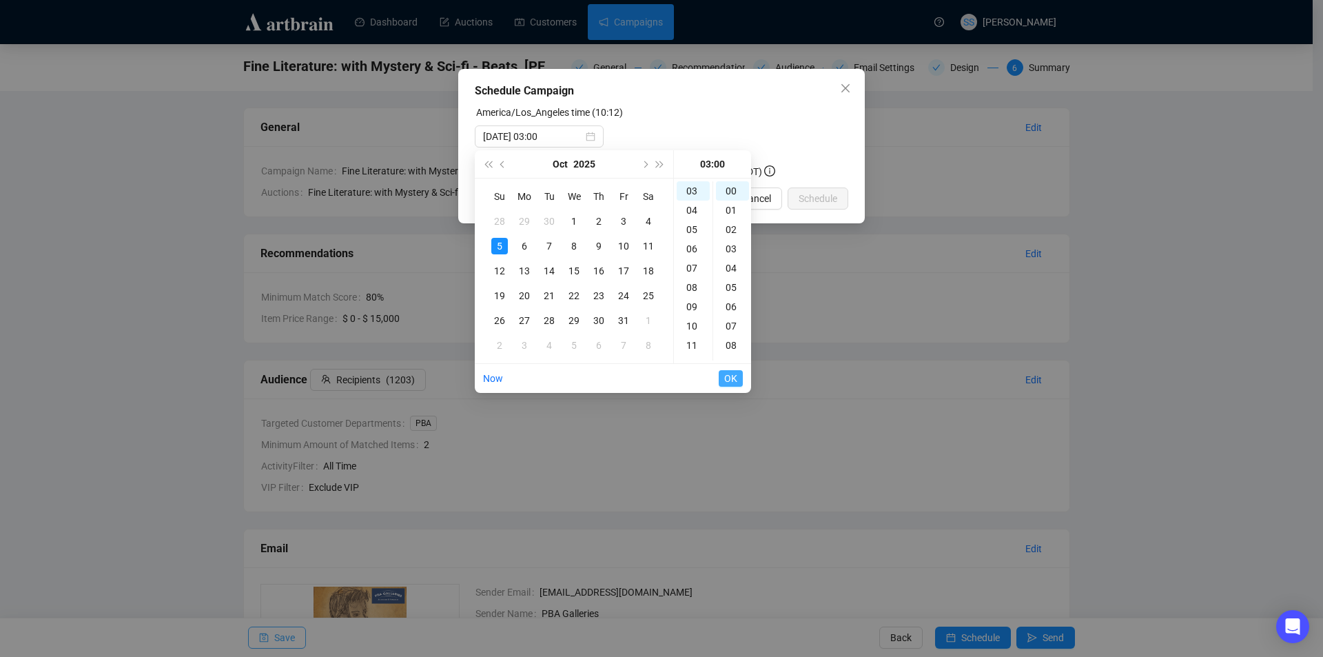
click at [731, 382] on span "OK" at bounding box center [730, 378] width 13 height 26
type input "[DATE] 05:00"
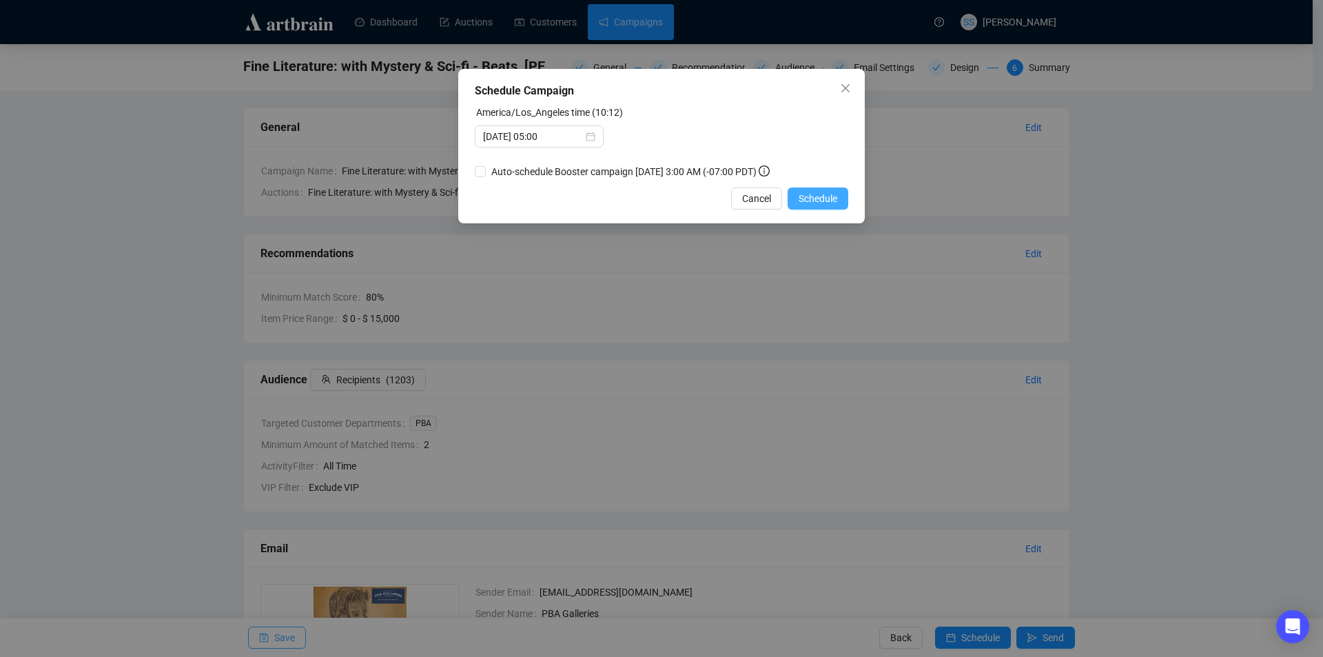
click at [830, 200] on span "Schedule" at bounding box center [818, 198] width 39 height 15
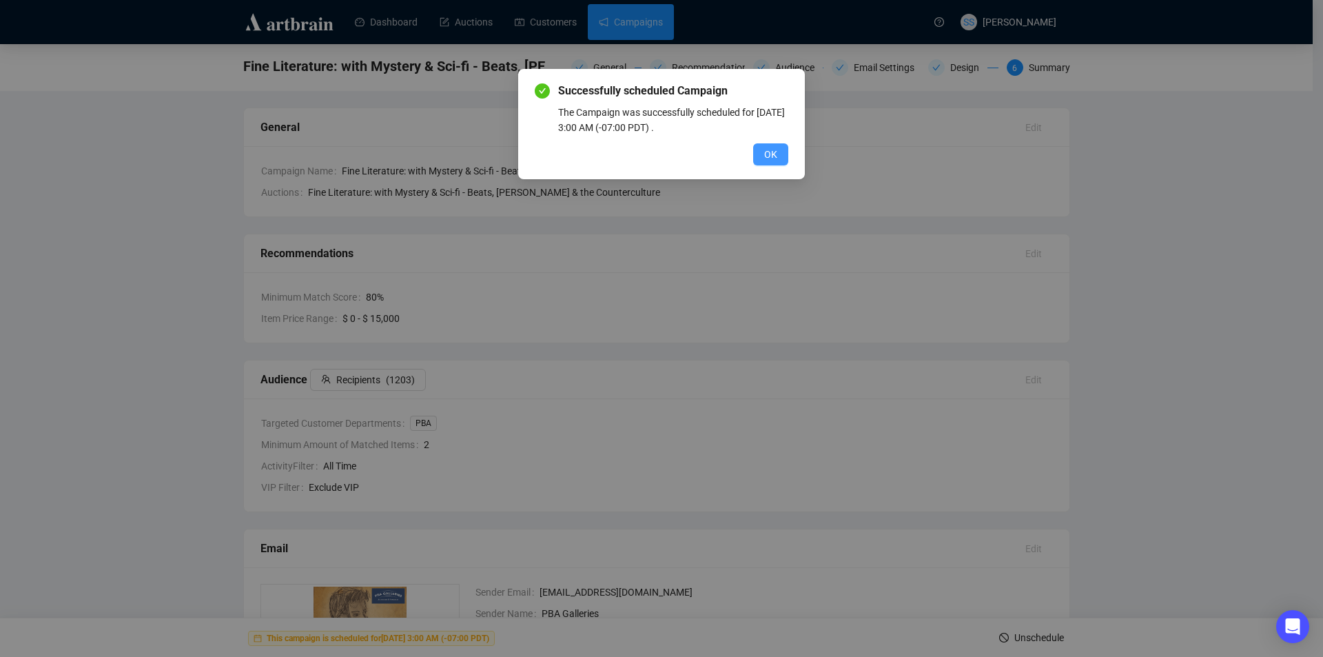
click at [757, 153] on button "OK" at bounding box center [770, 154] width 35 height 22
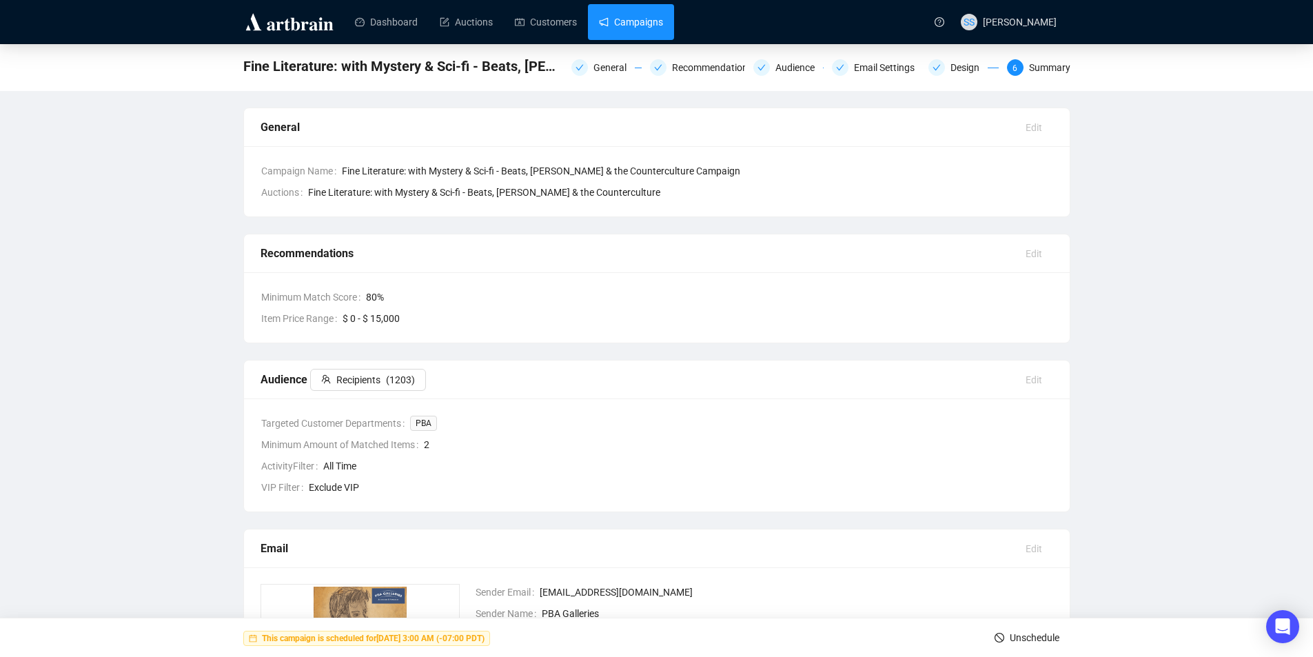
click at [623, 23] on link "Campaigns" at bounding box center [631, 22] width 64 height 36
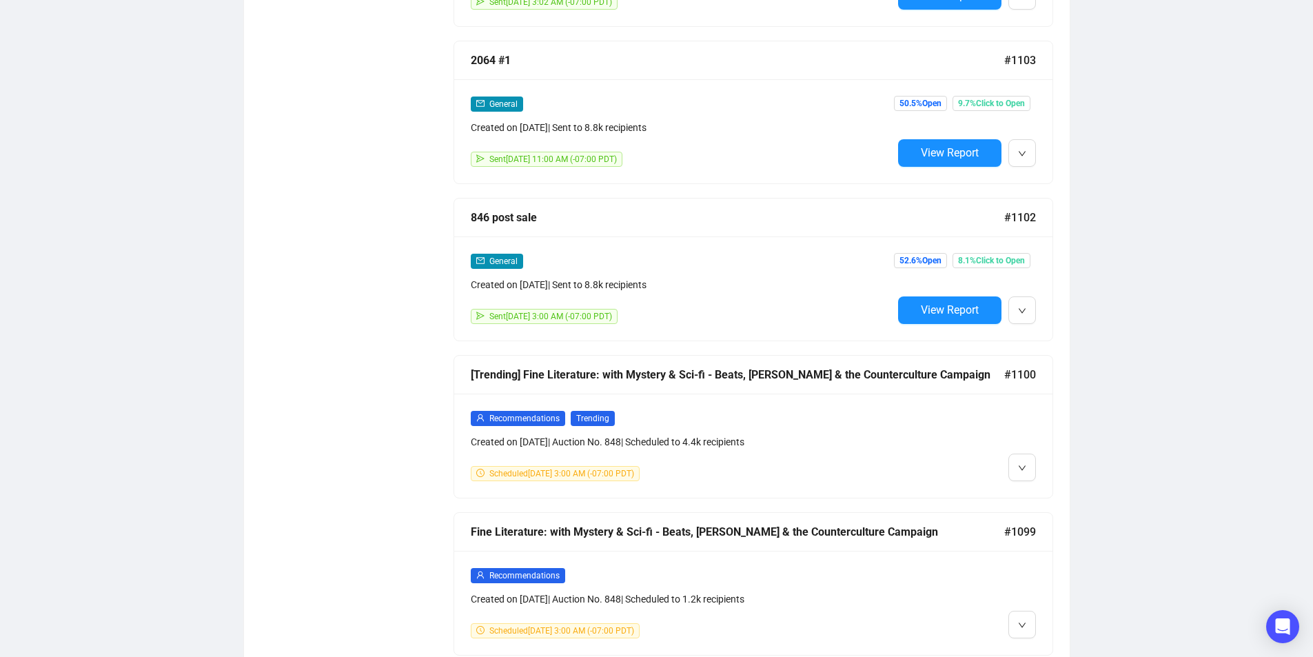
scroll to position [1174, 0]
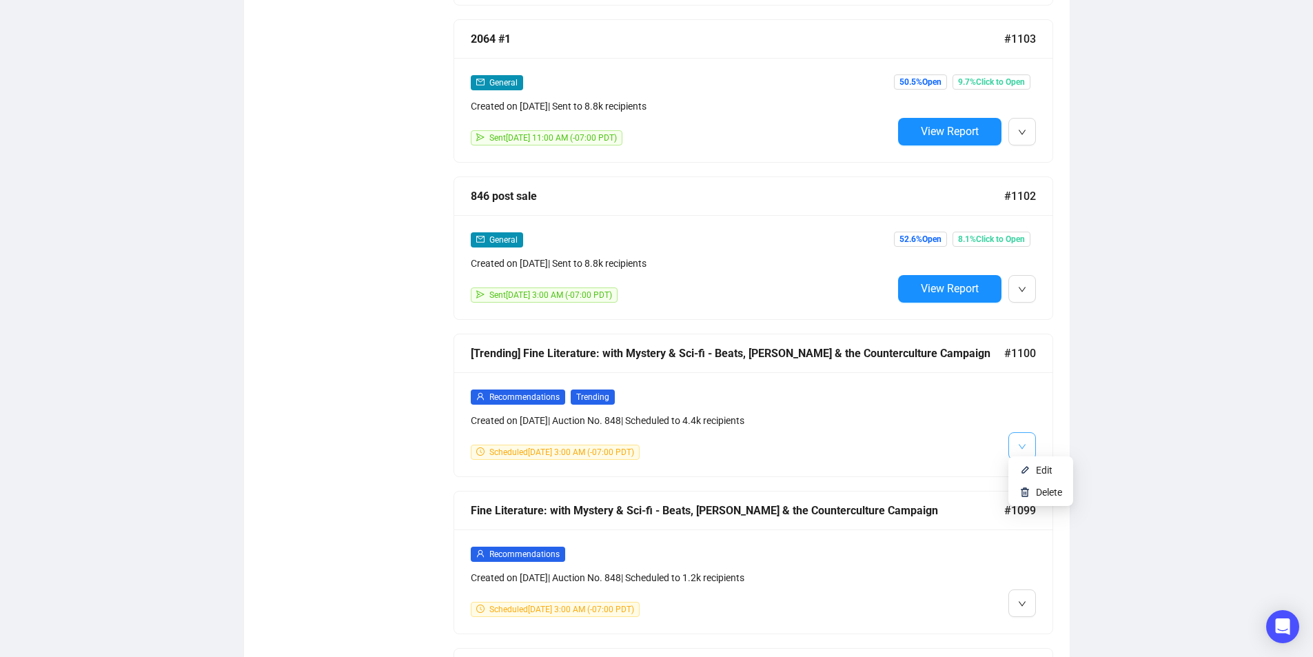
click at [1018, 442] on icon "down" at bounding box center [1022, 446] width 8 height 8
click at [1036, 466] on span "Edit" at bounding box center [1044, 469] width 17 height 11
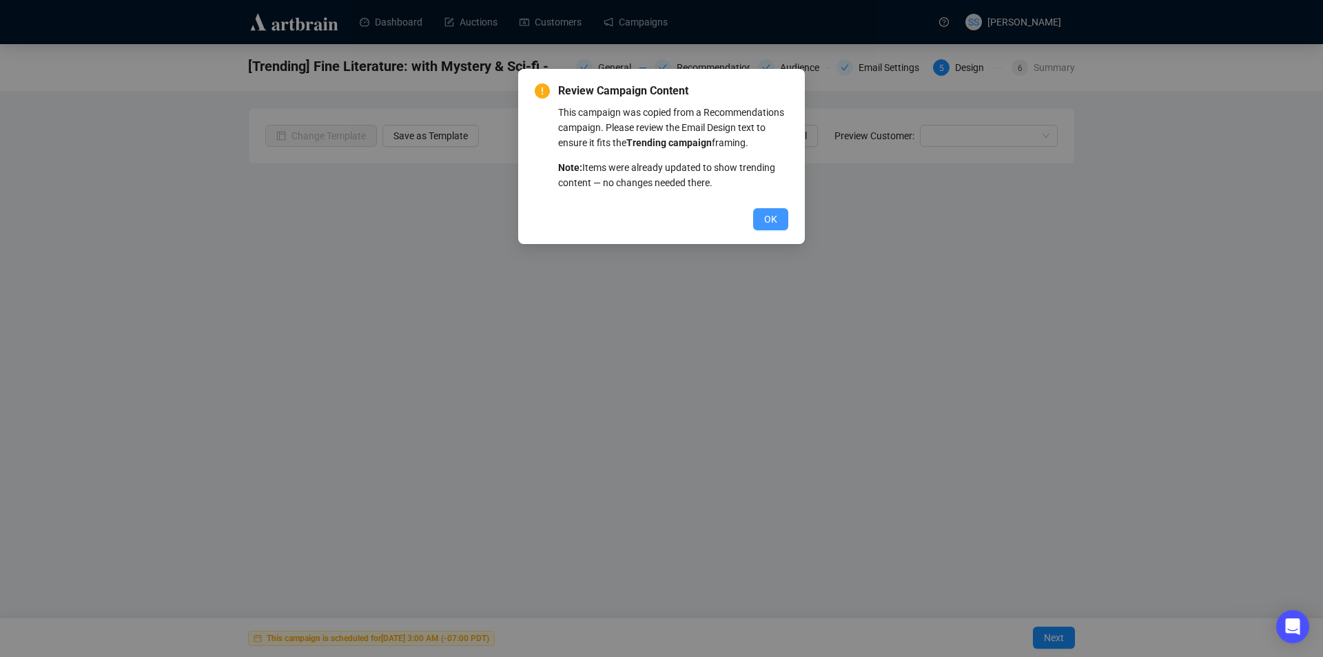
click at [776, 220] on span "OK" at bounding box center [770, 219] width 13 height 15
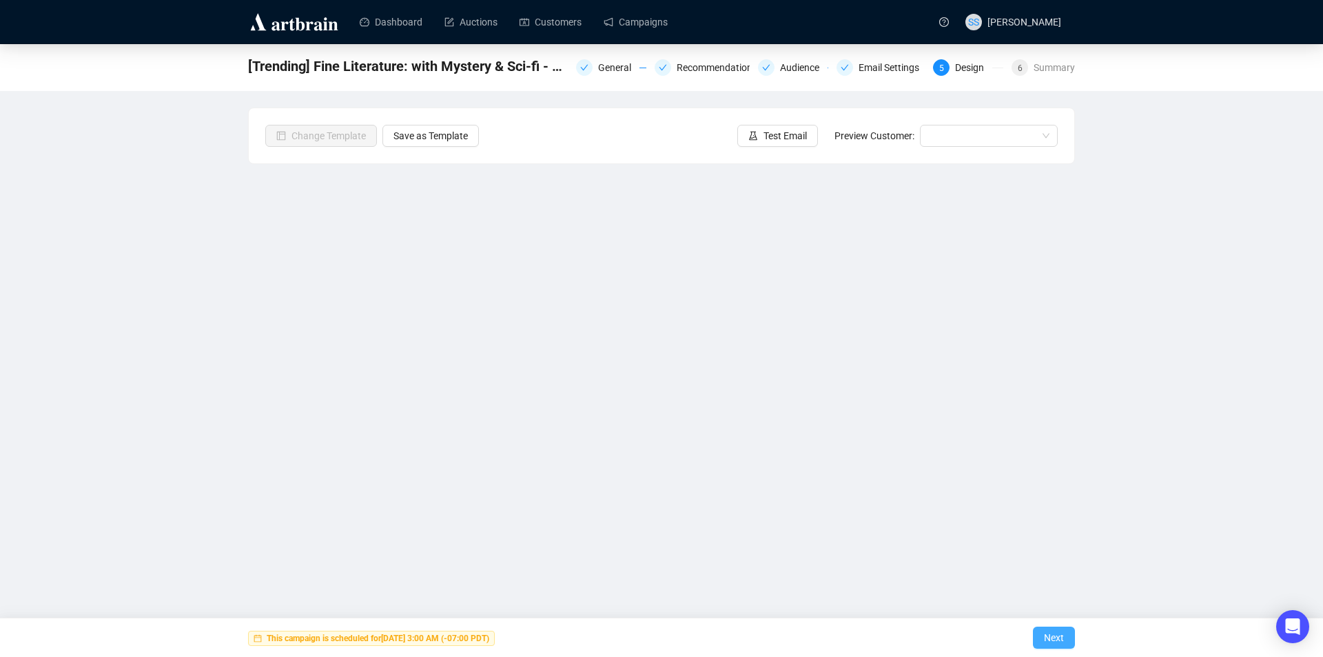
click at [1057, 637] on span "Next" at bounding box center [1054, 637] width 20 height 39
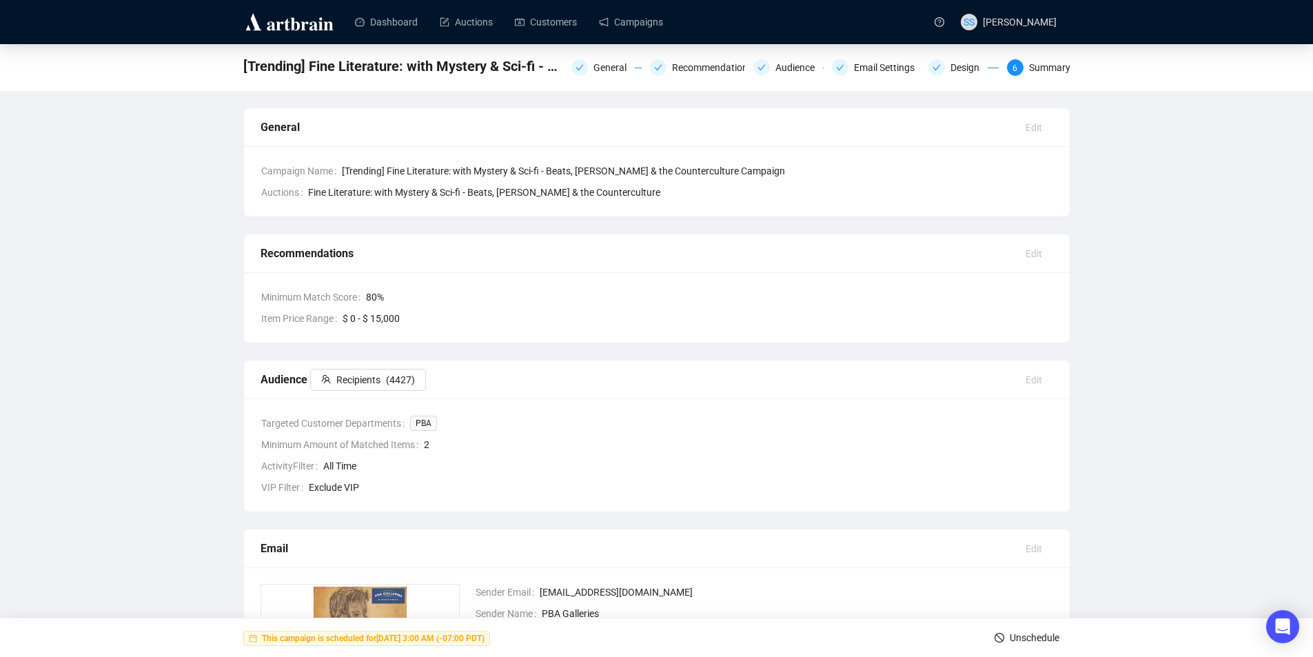
click at [1018, 637] on span "Unschedule" at bounding box center [1034, 637] width 50 height 39
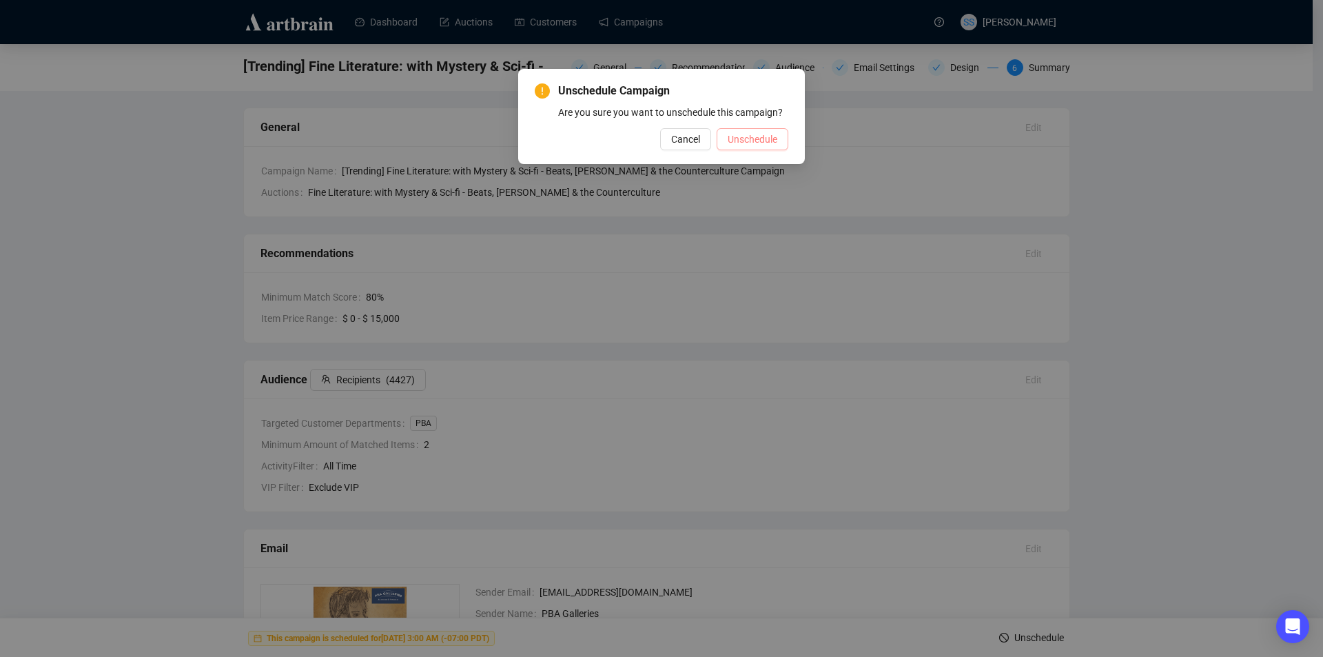
click at [739, 143] on span "Unschedule" at bounding box center [753, 139] width 50 height 15
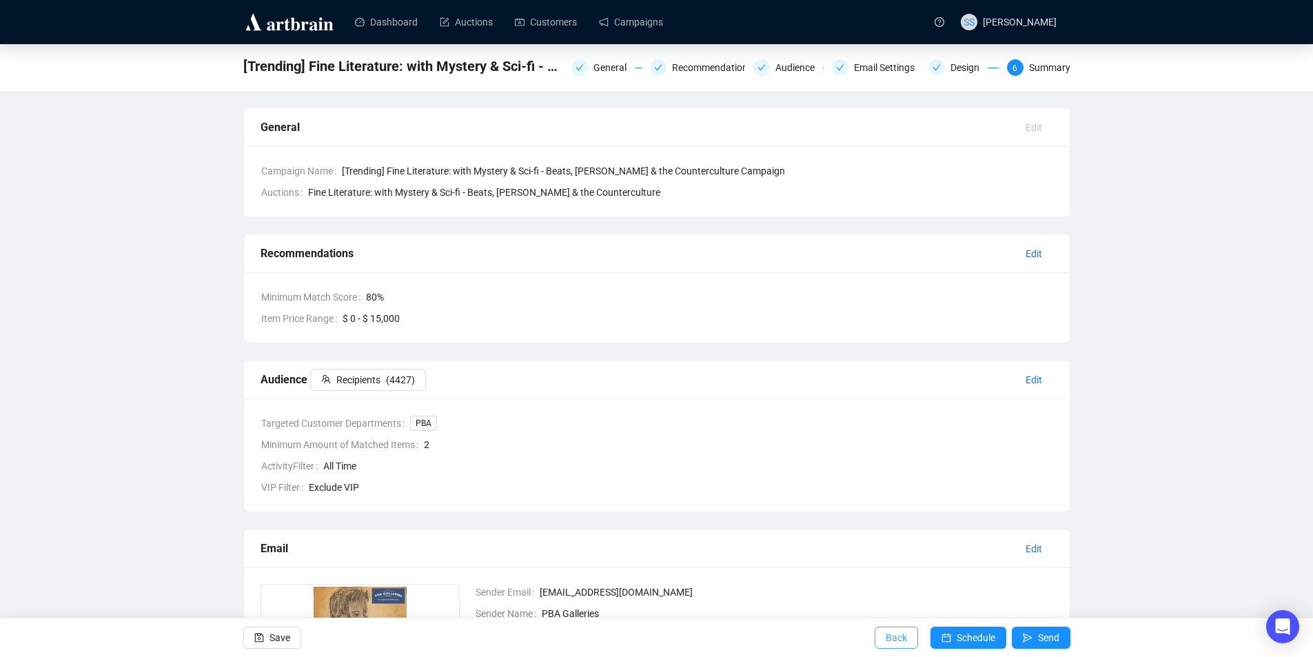
click at [893, 636] on span "Back" at bounding box center [895, 637] width 21 height 39
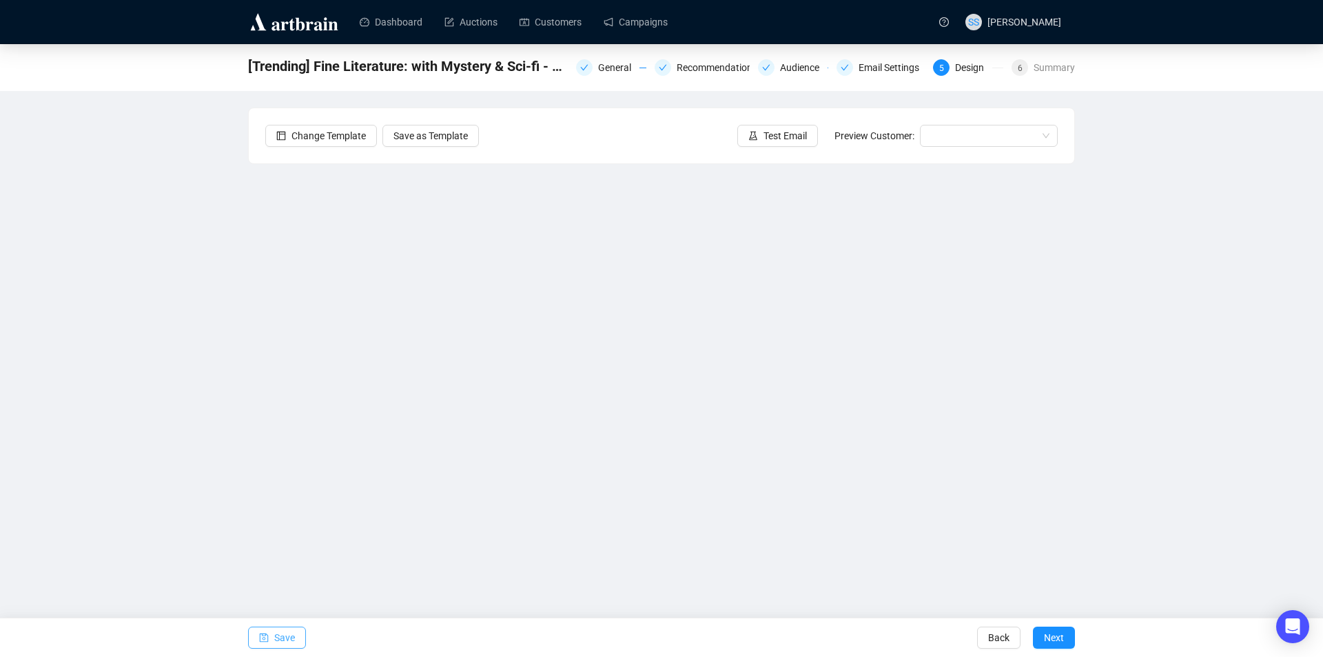
click at [268, 637] on icon "save" at bounding box center [264, 637] width 9 height 9
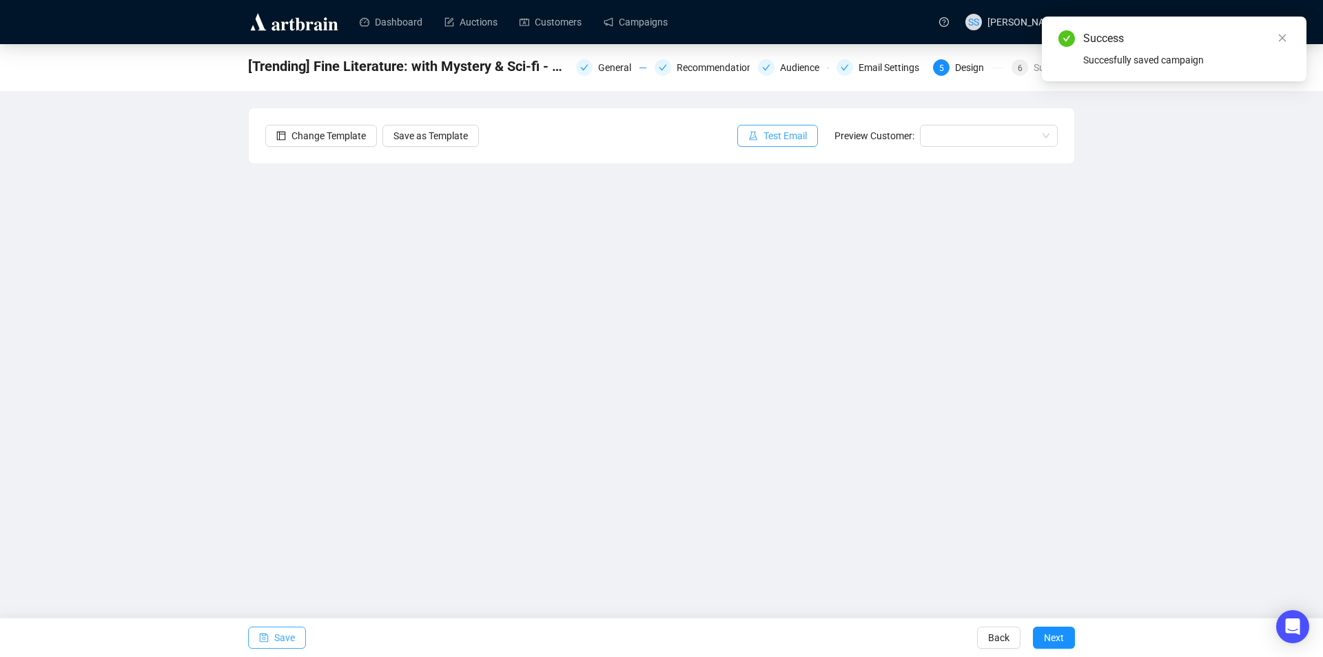
click at [787, 136] on span "Test Email" at bounding box center [784, 135] width 43 height 15
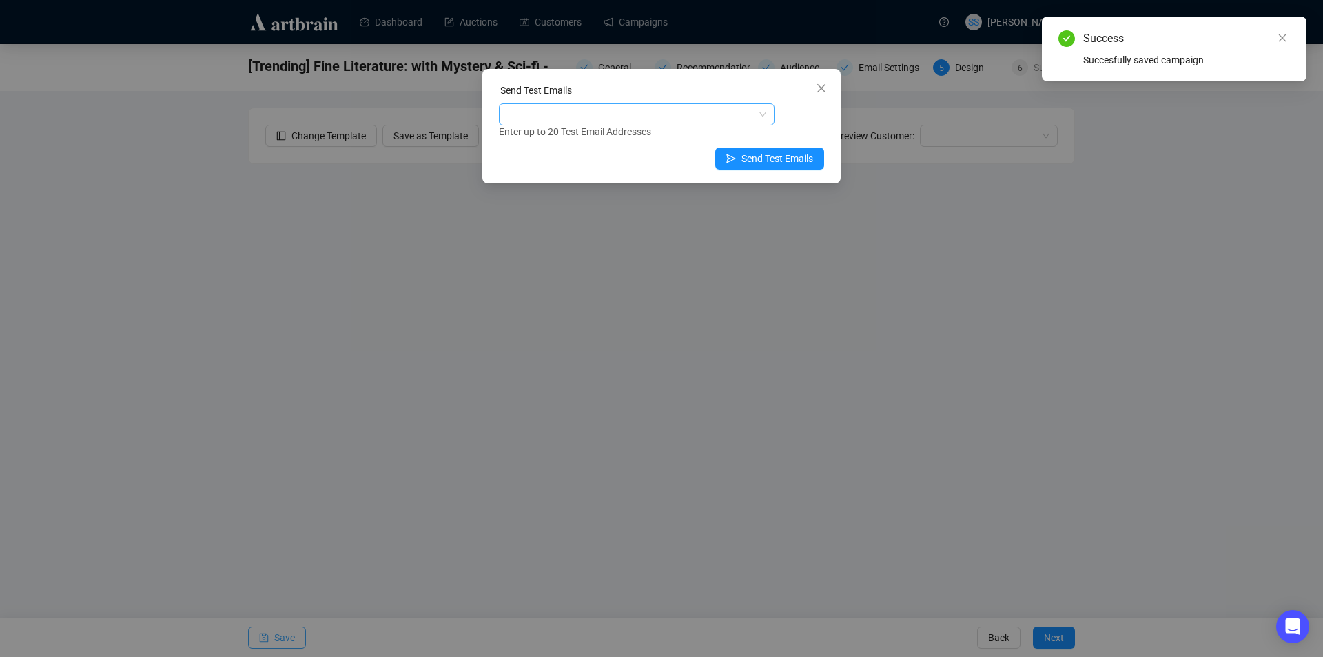
click at [703, 115] on div at bounding box center [630, 114] width 256 height 19
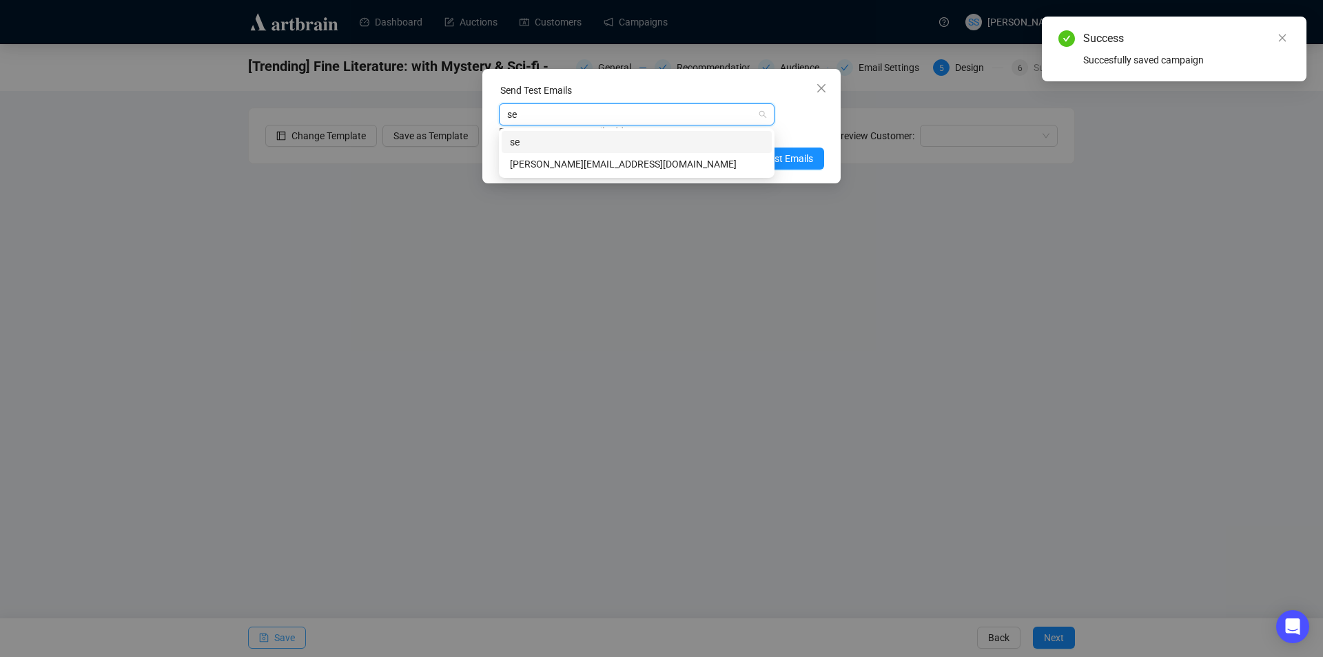
type input "sea"
click at [629, 165] on div "[PERSON_NAME][EMAIL_ADDRESS][DOMAIN_NAME]" at bounding box center [637, 163] width 254 height 15
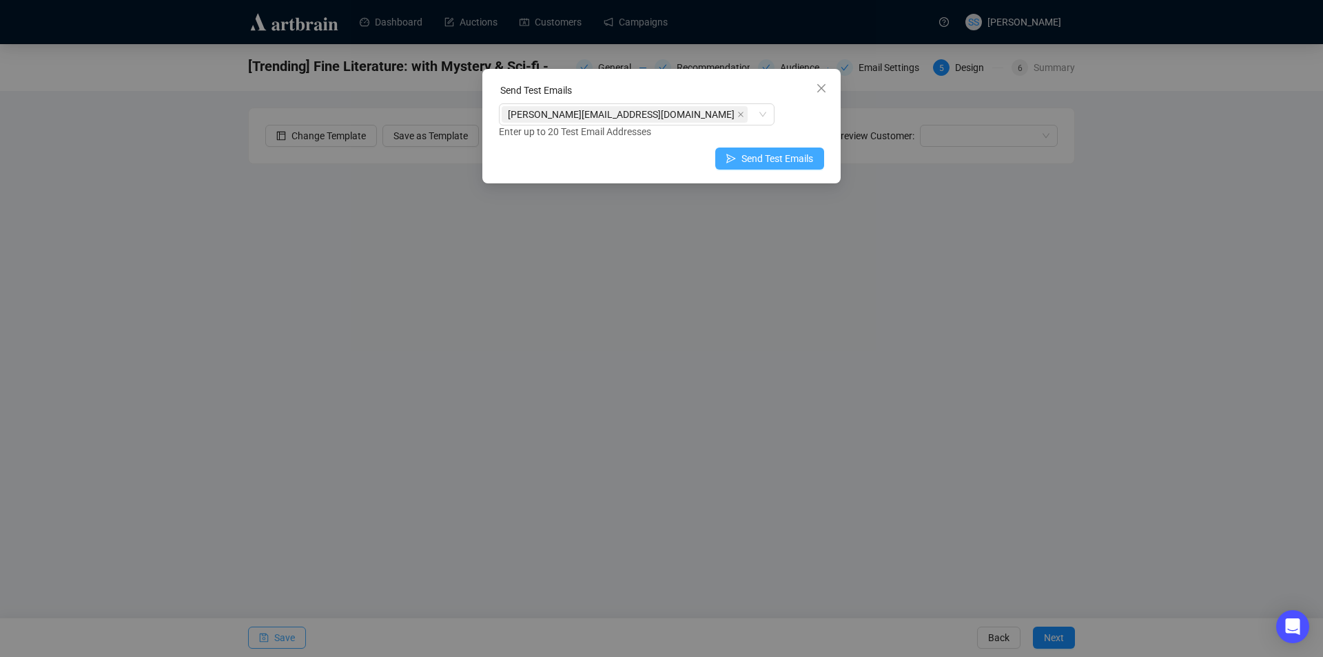
click at [798, 150] on button "Send Test Emails" at bounding box center [769, 158] width 109 height 22
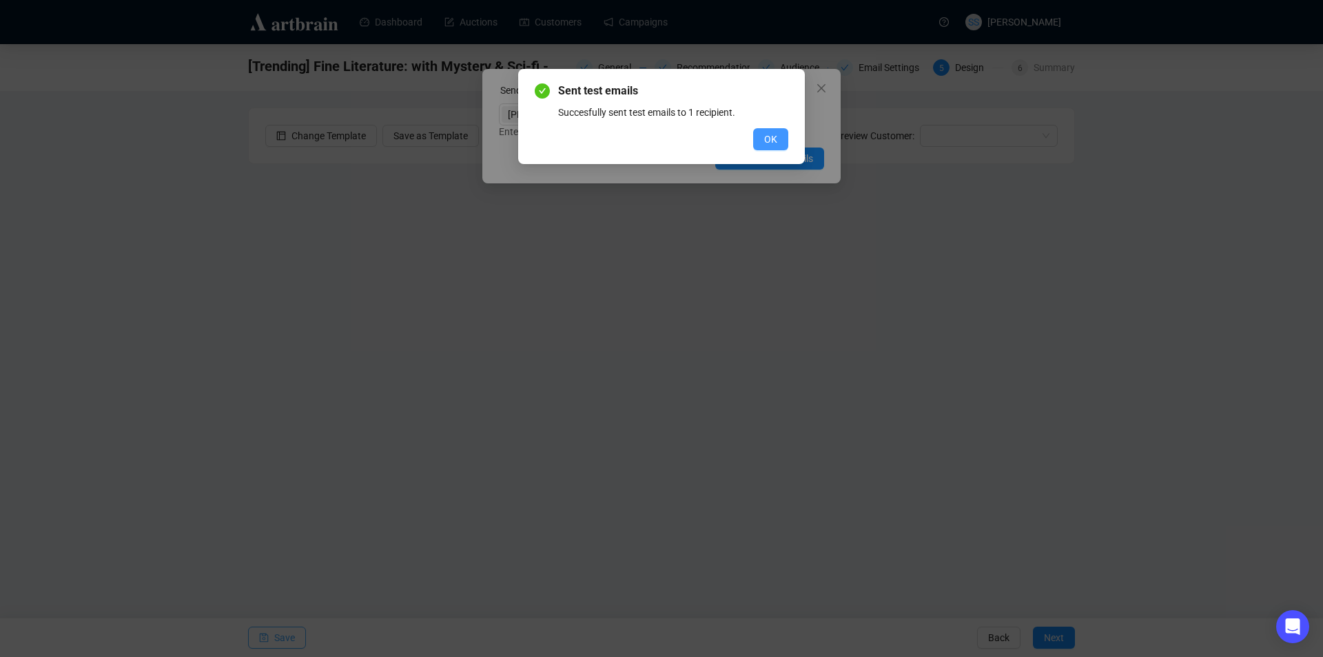
click at [765, 138] on span "OK" at bounding box center [770, 139] width 13 height 15
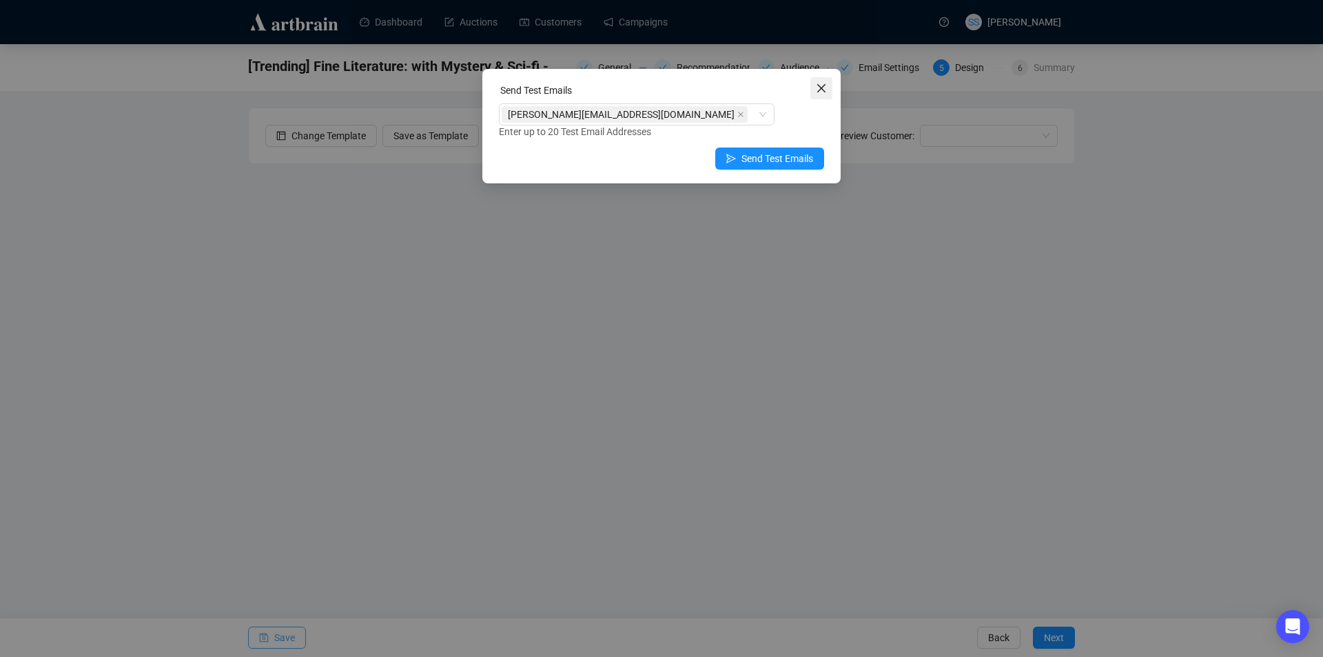
click at [820, 88] on icon "close" at bounding box center [821, 88] width 11 height 11
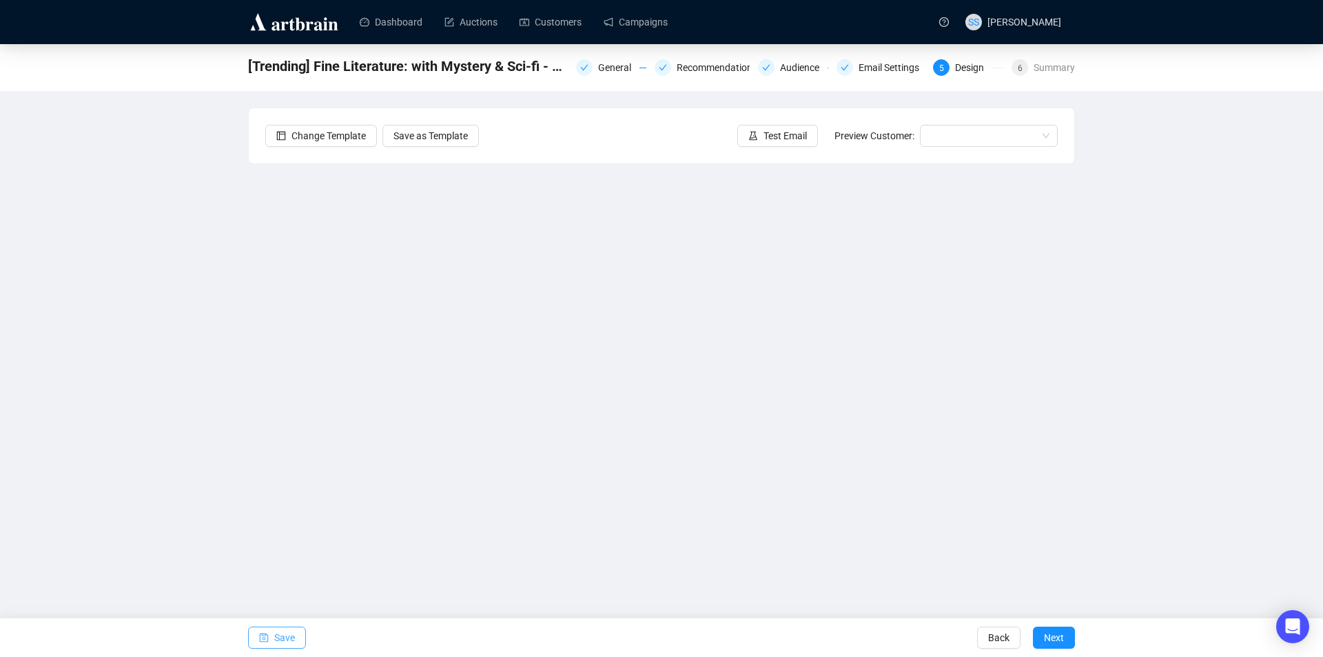
click at [278, 637] on span "Save" at bounding box center [284, 637] width 21 height 39
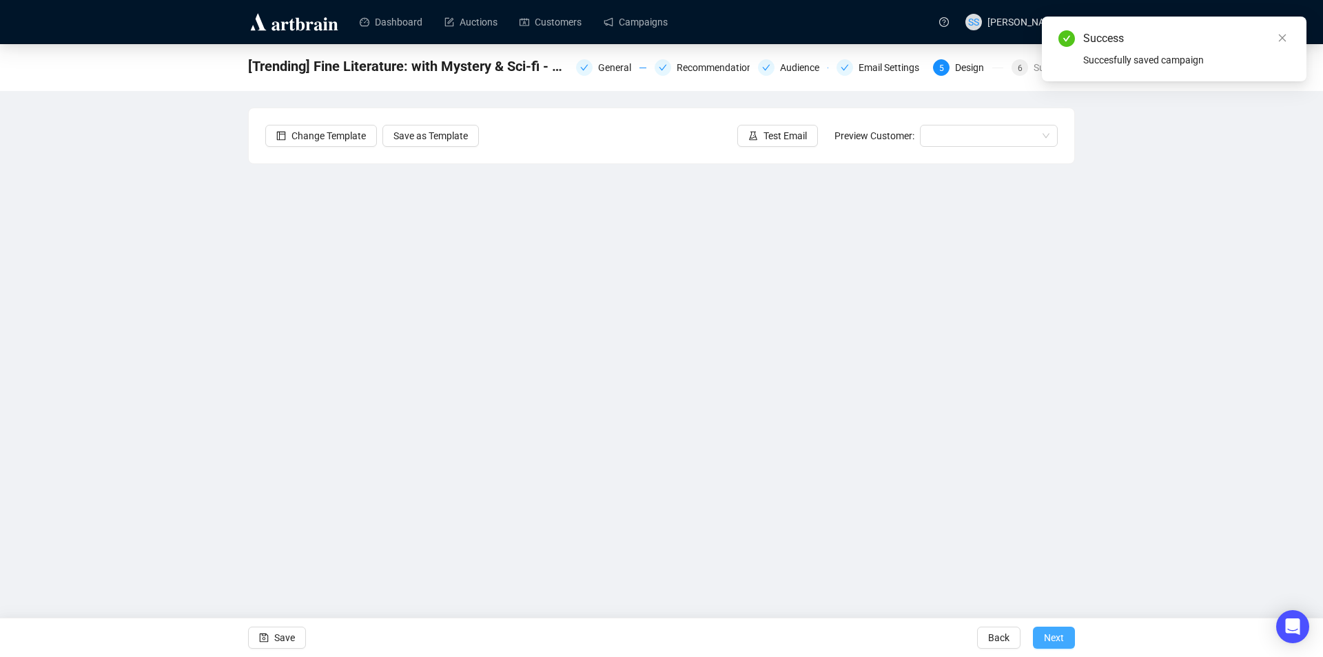
click at [1050, 639] on span "Next" at bounding box center [1054, 637] width 20 height 39
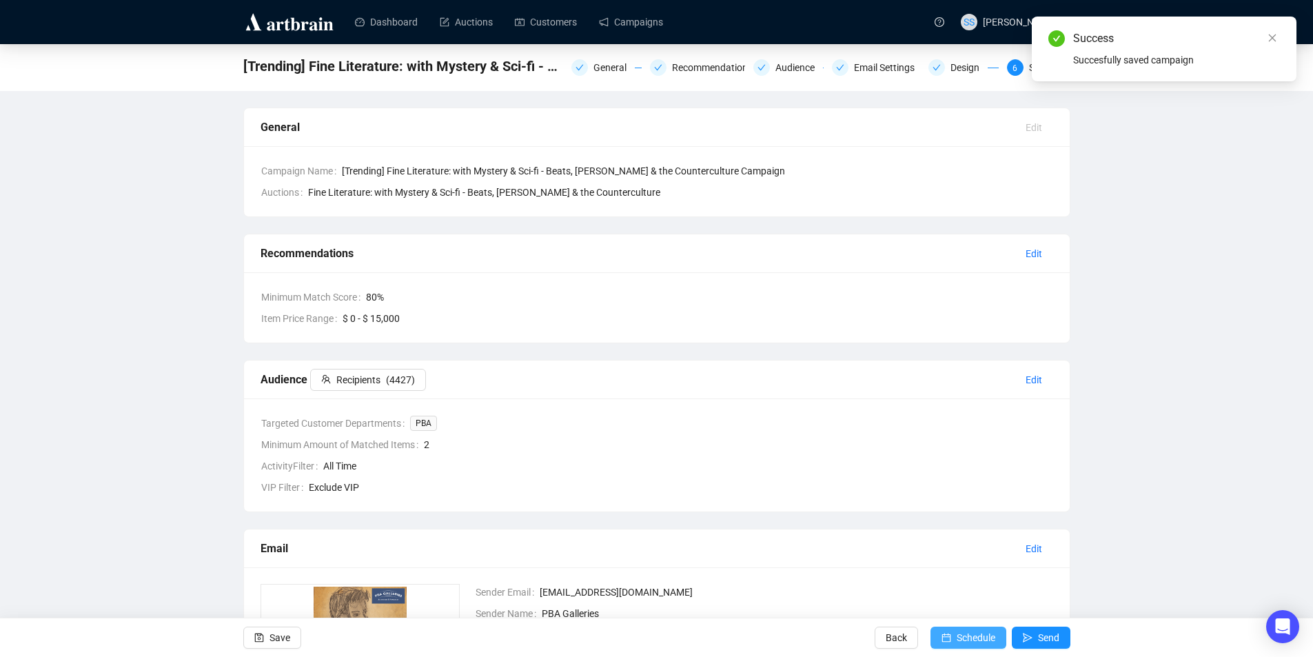
click at [962, 635] on span "Schedule" at bounding box center [975, 637] width 39 height 39
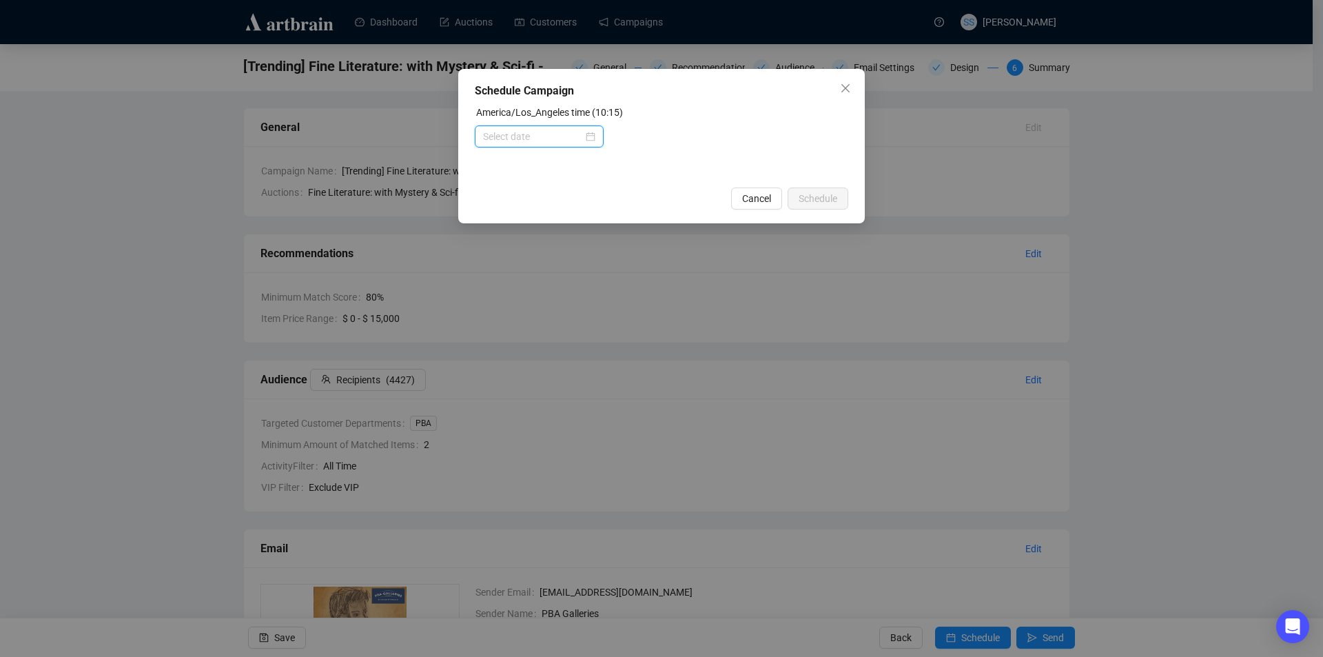
click at [542, 133] on input at bounding box center [533, 136] width 100 height 15
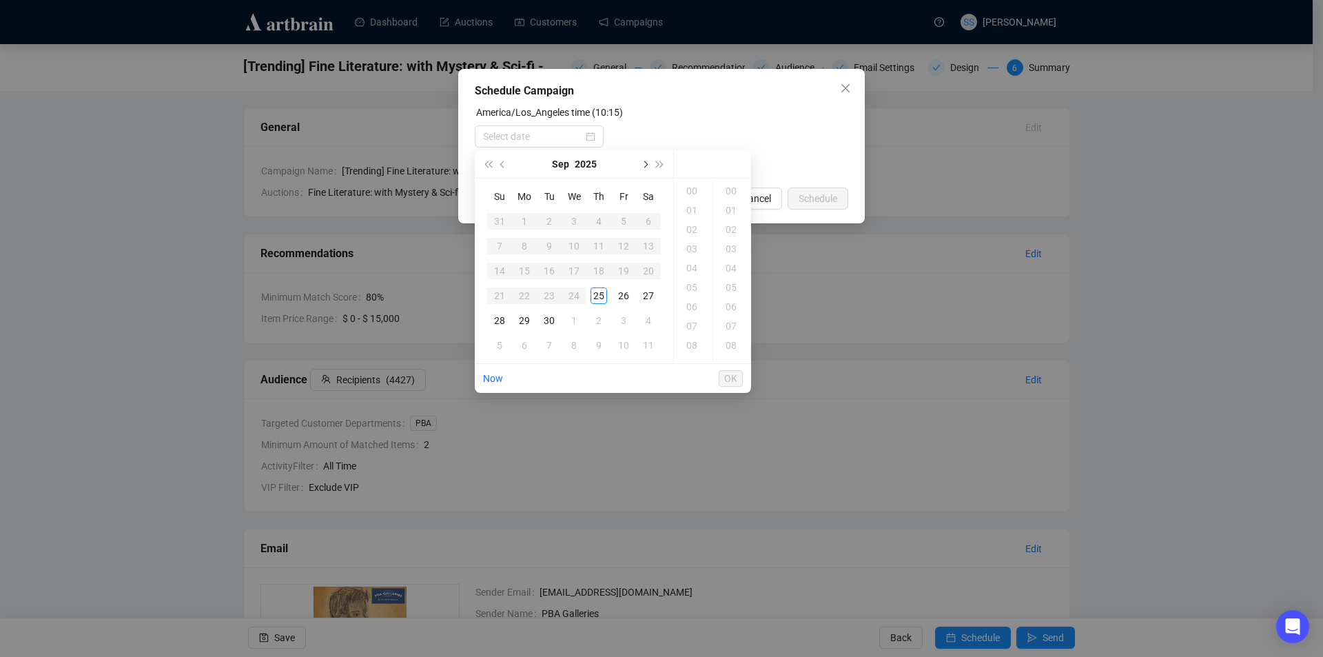
click at [647, 163] on span "Next month (PageDown)" at bounding box center [644, 164] width 7 height 7
click at [499, 242] on div "5" at bounding box center [499, 246] width 17 height 17
click at [690, 247] on div "03" at bounding box center [693, 248] width 33 height 19
click at [723, 378] on button "OK" at bounding box center [731, 378] width 24 height 17
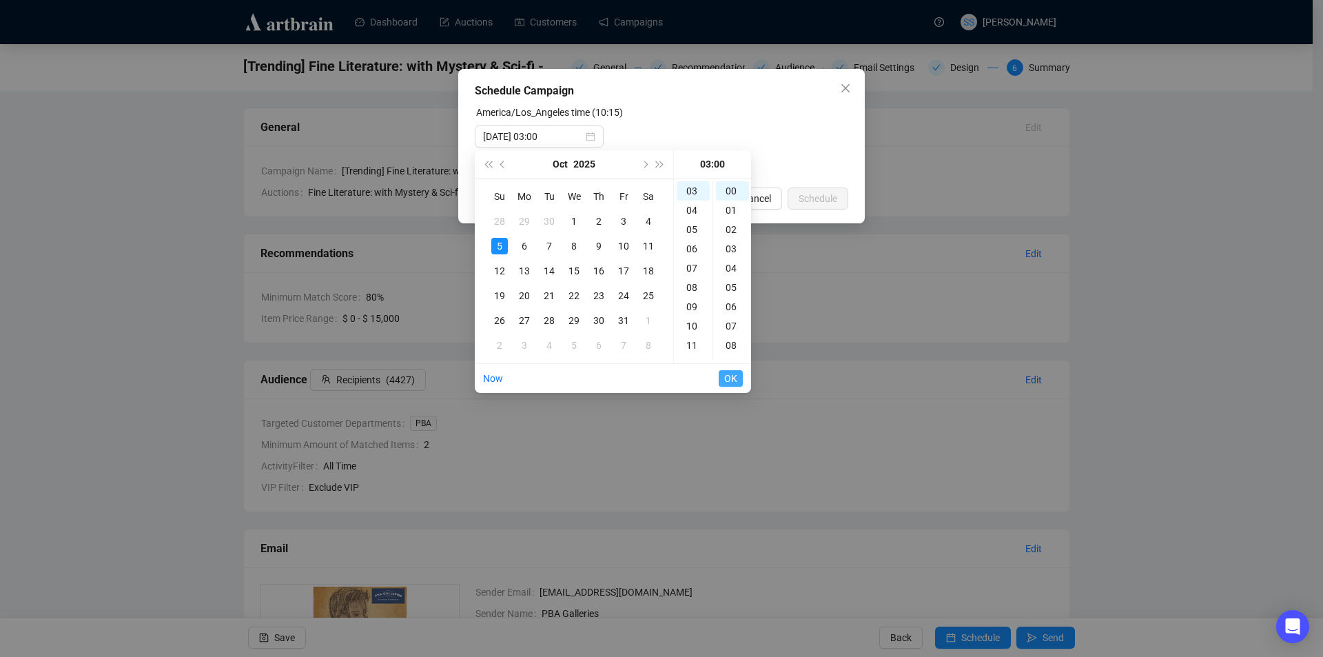
type input "[DATE] 05:00"
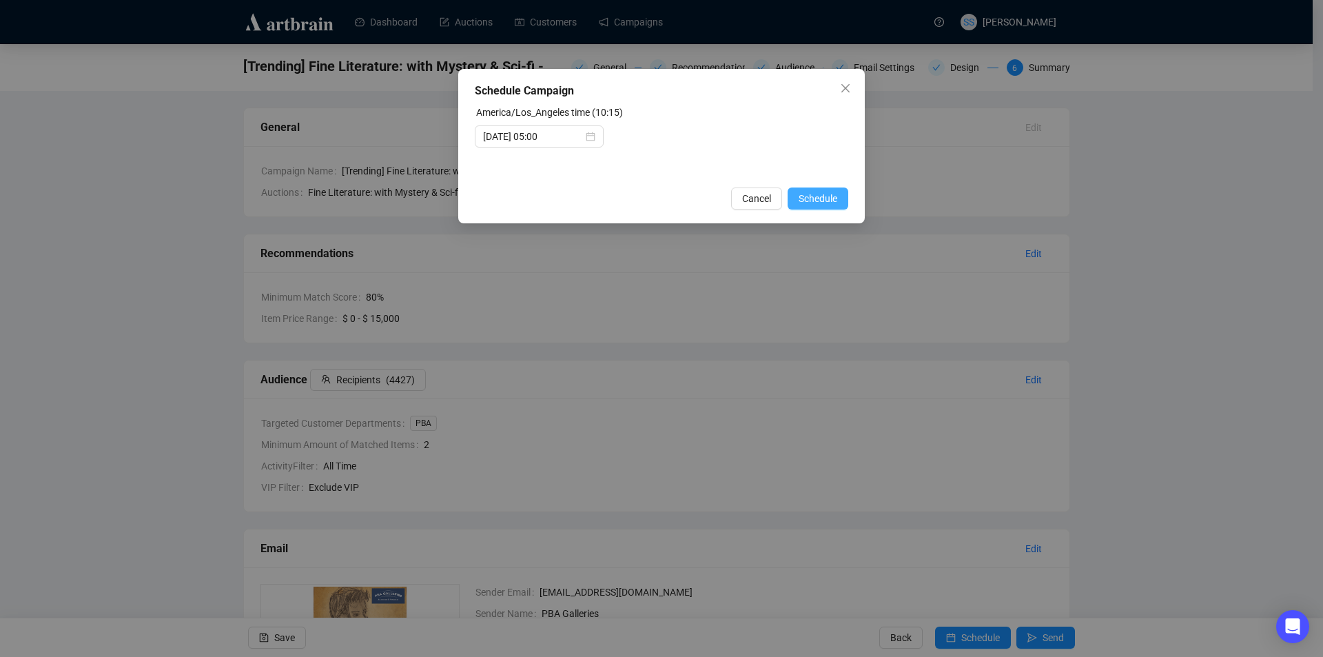
click at [821, 201] on span "Schedule" at bounding box center [818, 198] width 39 height 15
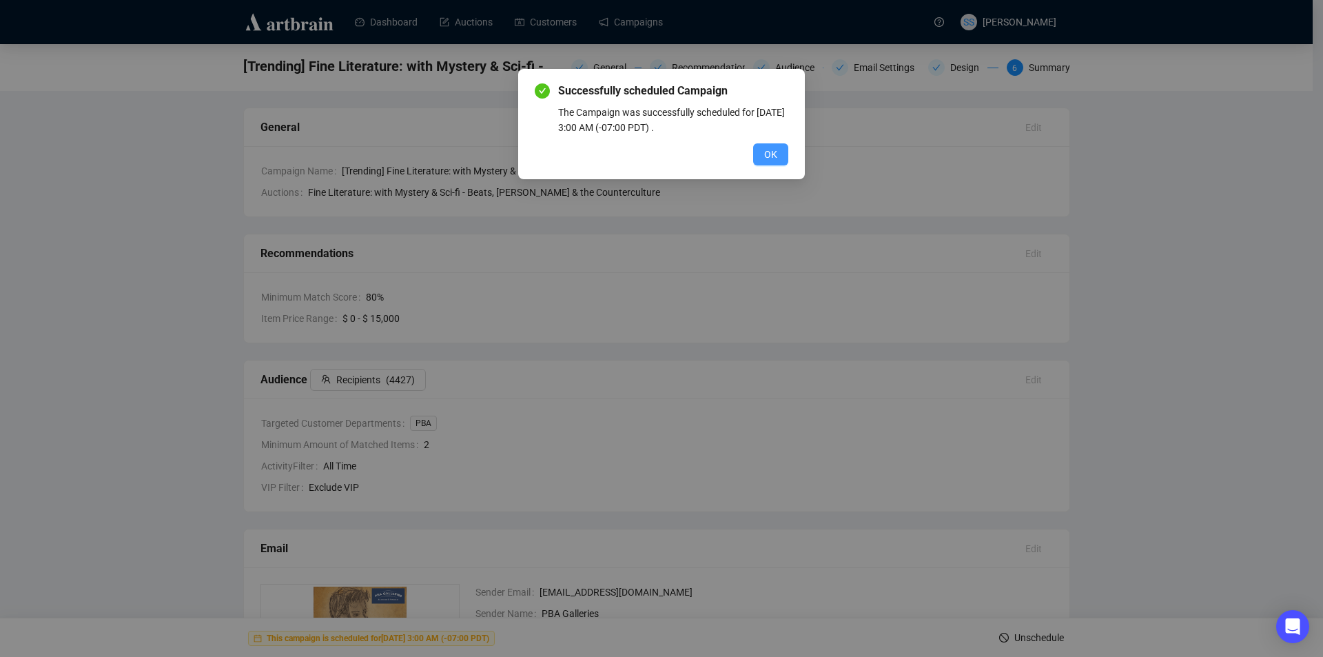
click at [770, 150] on span "OK" at bounding box center [770, 154] width 13 height 15
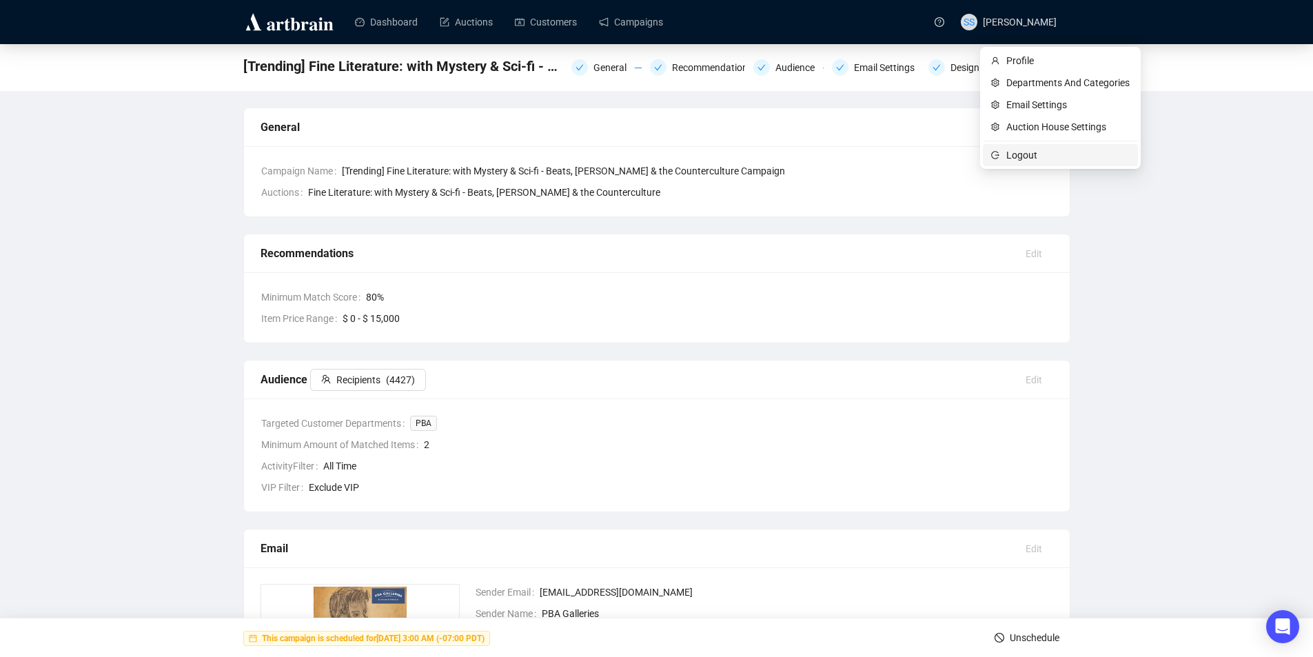
click at [1020, 158] on span "Logout" at bounding box center [1067, 154] width 123 height 15
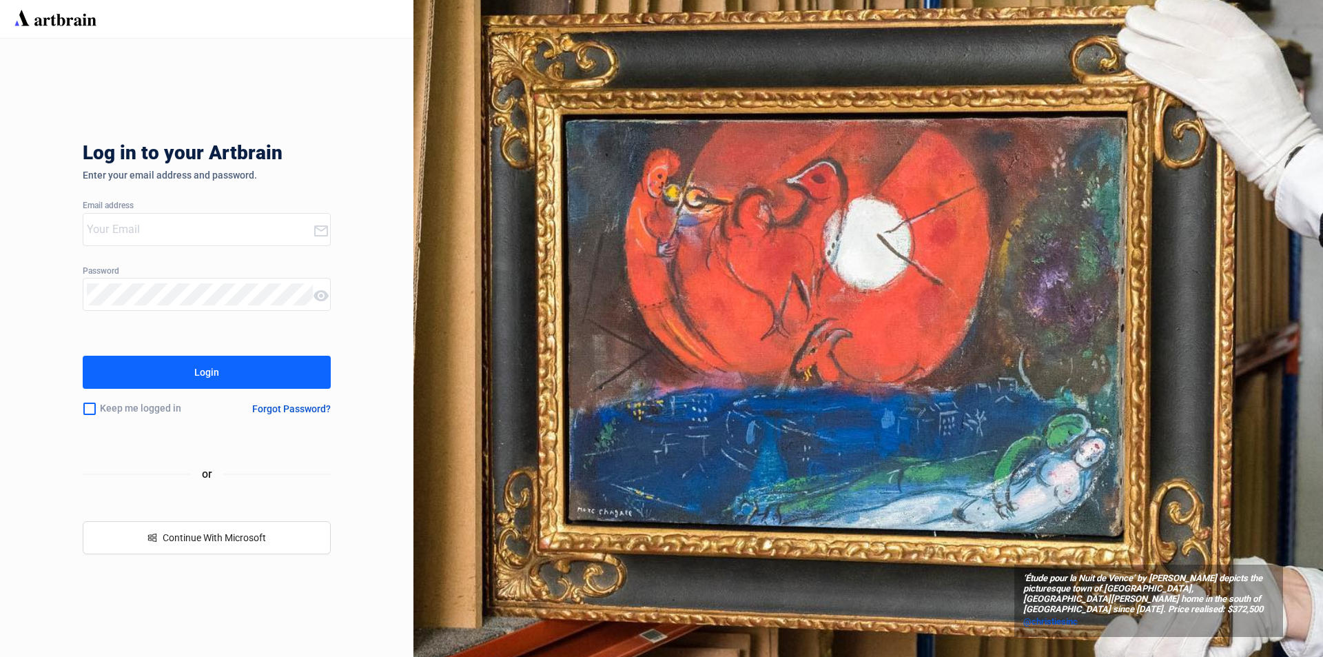
type input "[PERSON_NAME][EMAIL_ADDRESS][DOMAIN_NAME]"
